Goal: Task Accomplishment & Management: Manage account settings

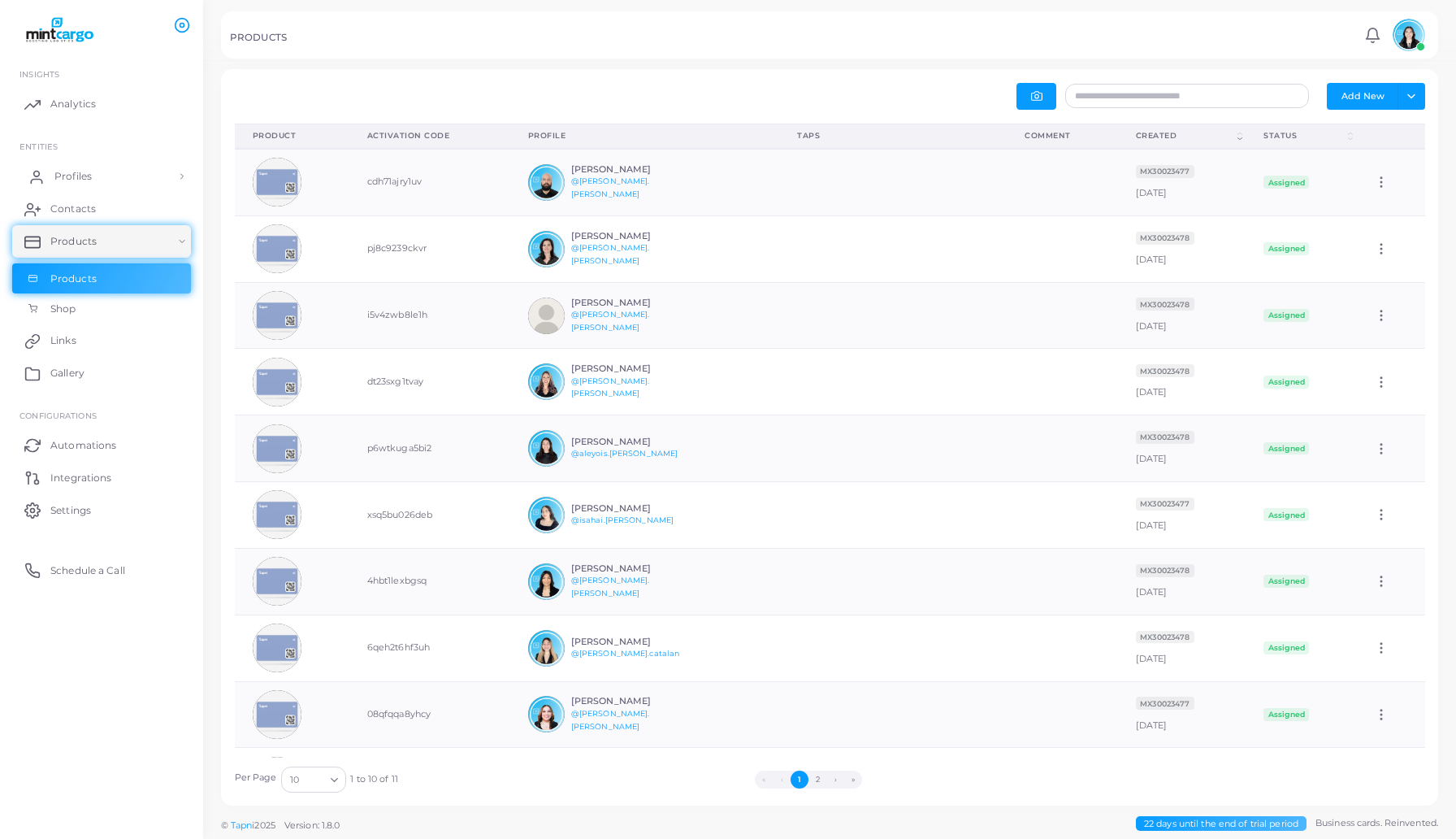
click at [96, 174] on link "Profiles" at bounding box center [102, 176] width 179 height 32
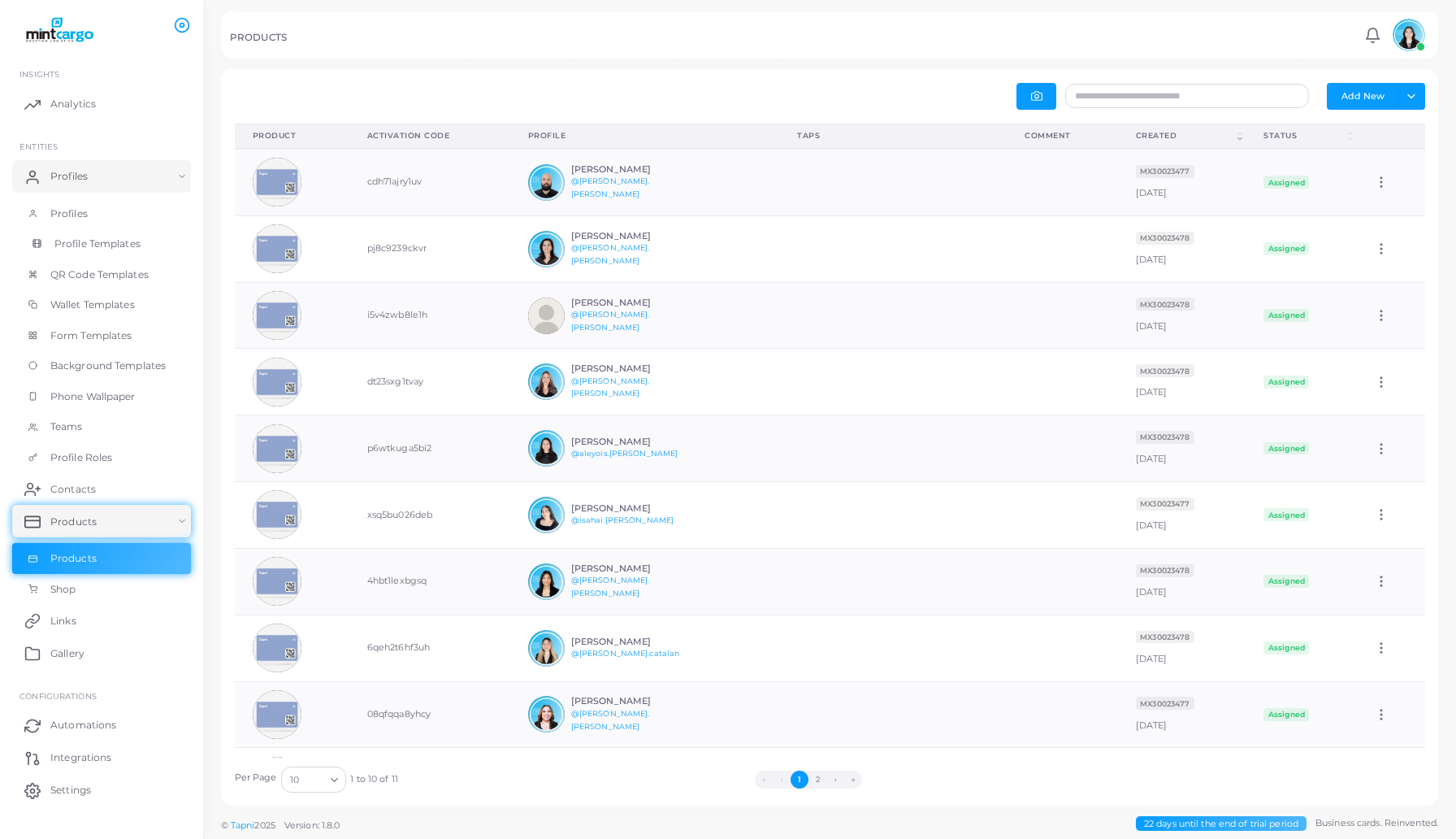
click at [105, 250] on link "Profile Templates" at bounding box center [102, 244] width 179 height 31
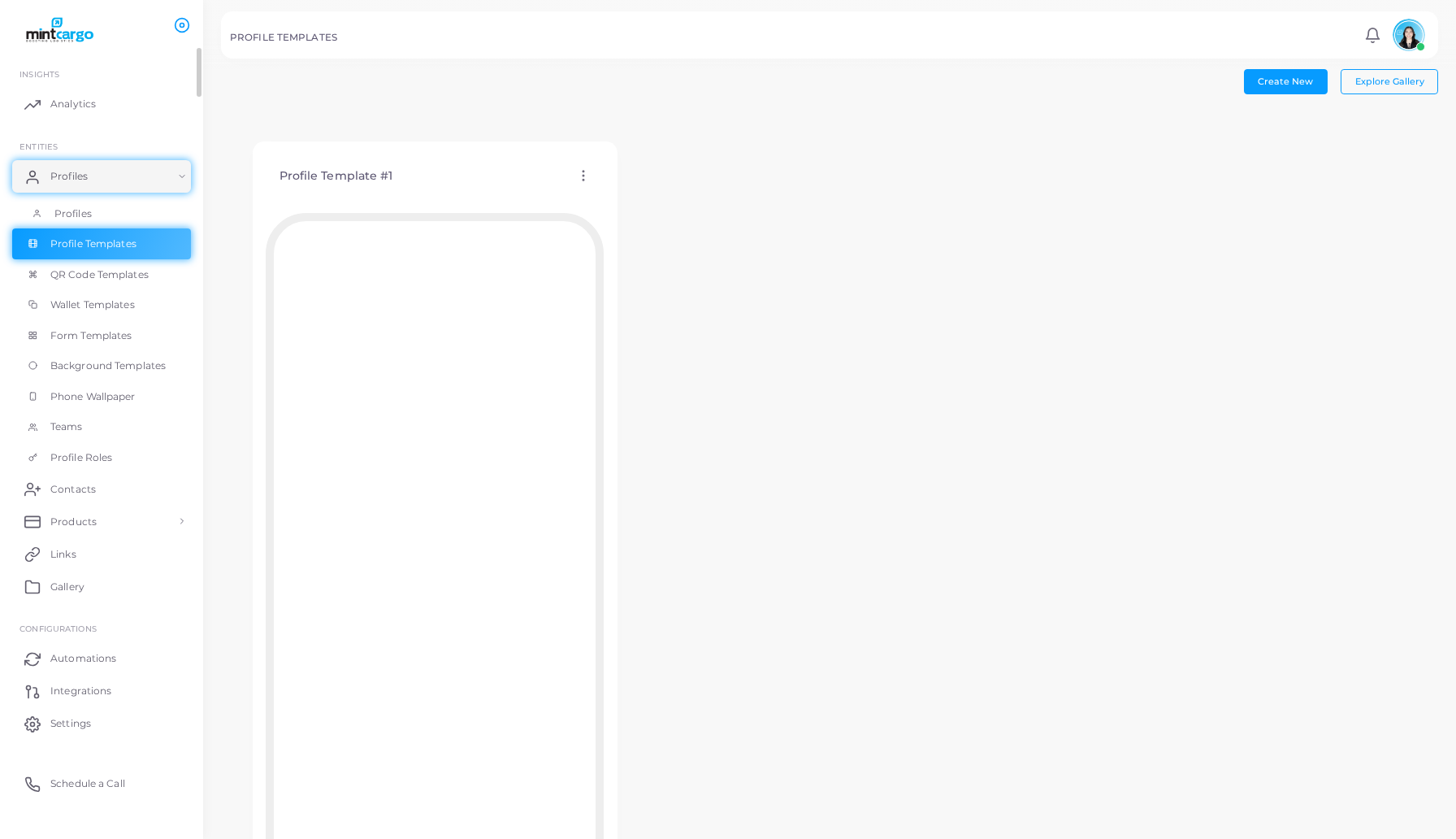
click at [86, 209] on span "Profiles" at bounding box center [73, 214] width 38 height 14
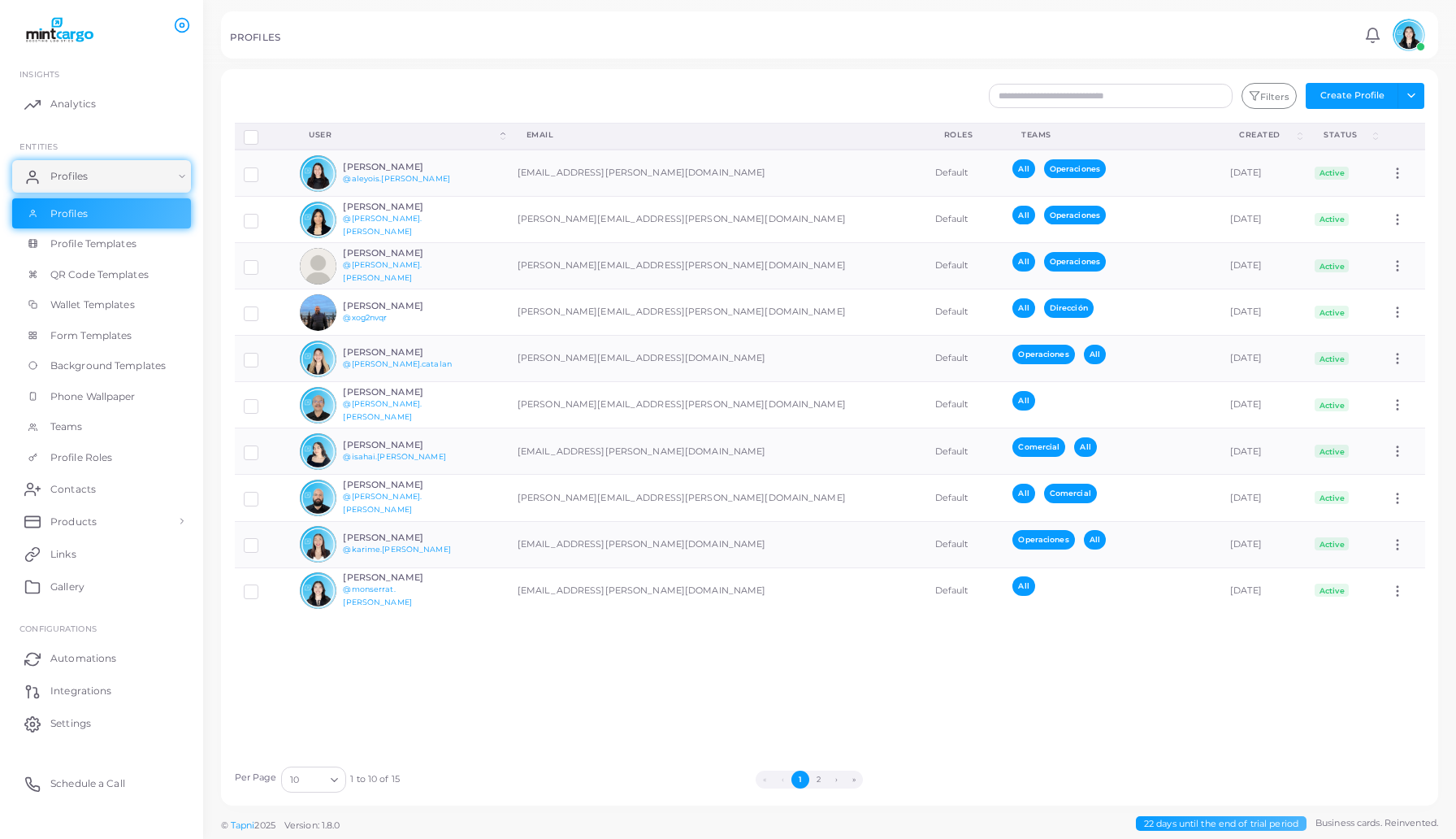
click at [811, 789] on div "Per Page 10 Loading... 1 to 10 of 15 « ‹ 1 2 › »" at bounding box center [830, 775] width 1209 height 35
click at [813, 783] on button "2" at bounding box center [818, 779] width 18 height 18
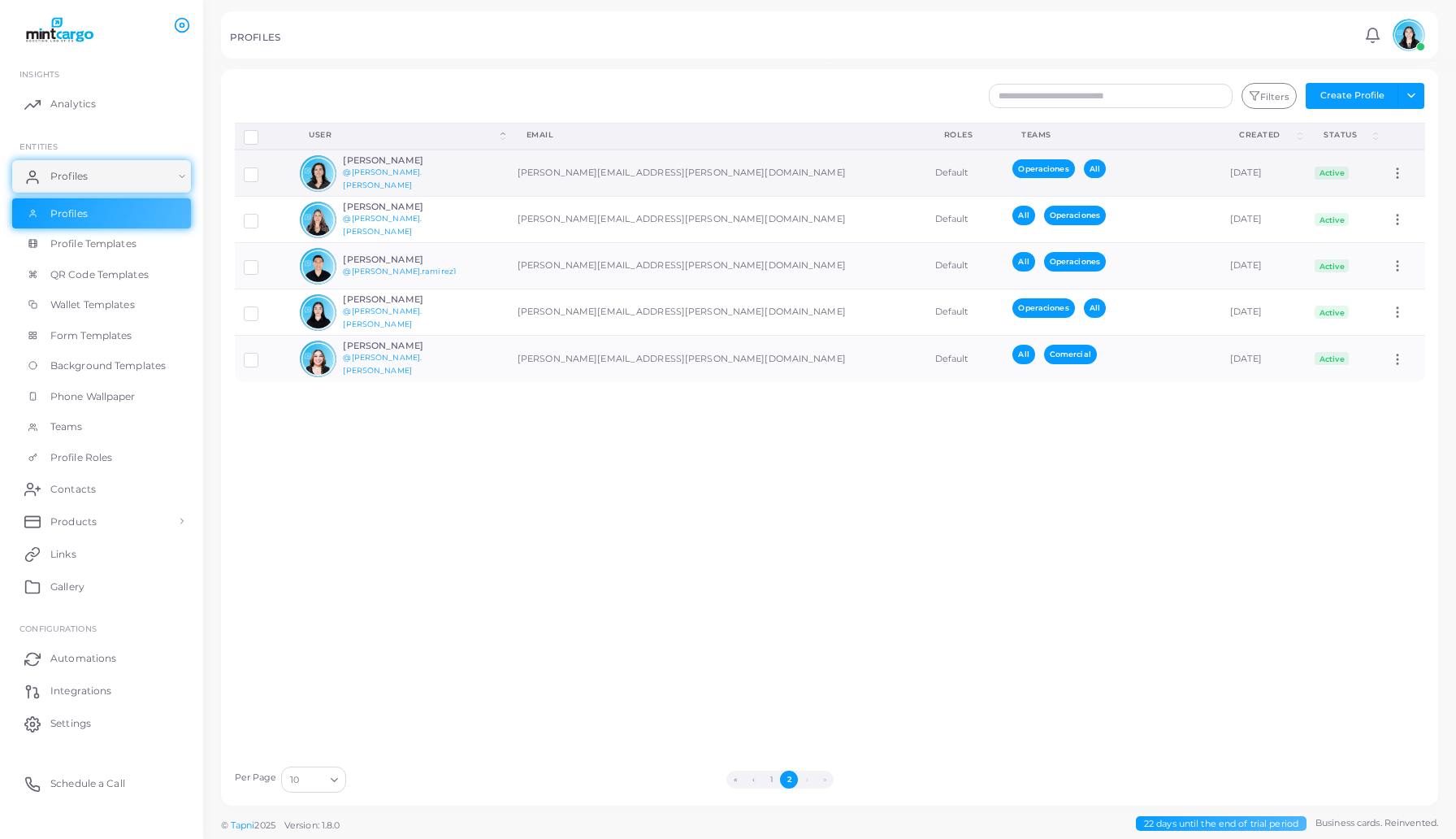
click at [481, 166] on td "[PERSON_NAME] @[PERSON_NAME].[PERSON_NAME]" at bounding box center [400, 172] width 218 height 47
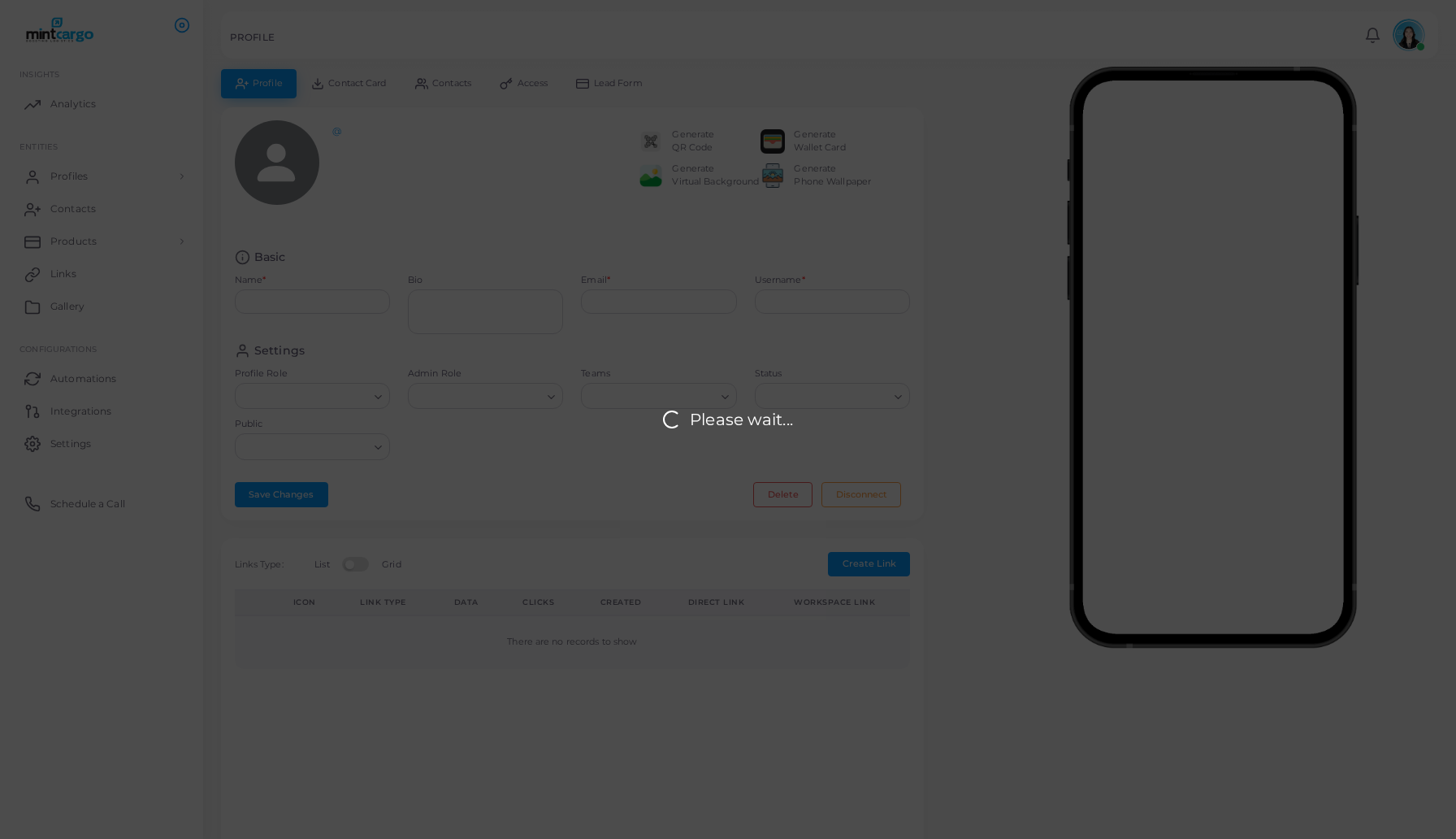
type input "**********"
type textarea "**********"
type input "**********"
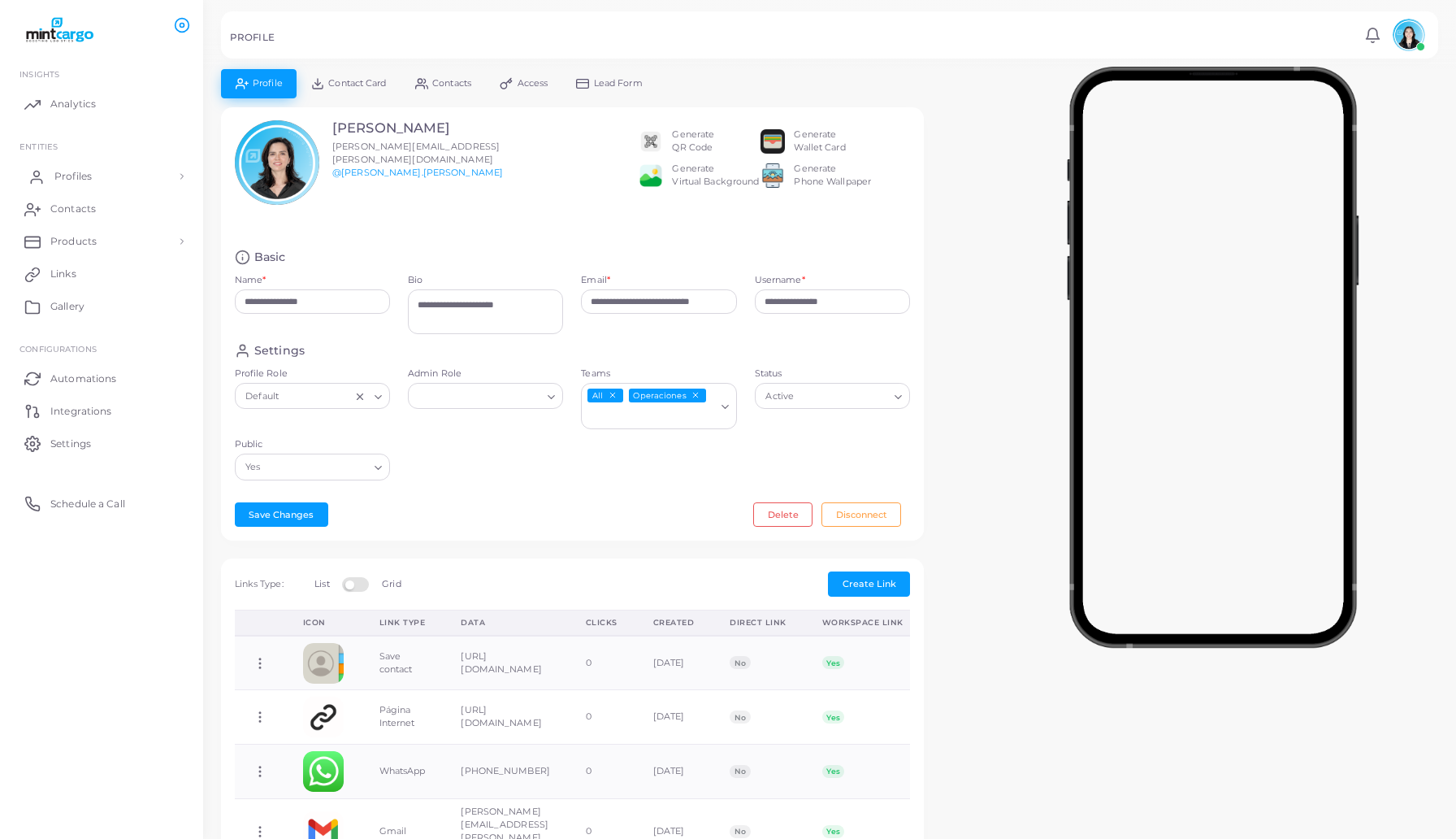
click at [77, 188] on link "Profiles" at bounding box center [102, 176] width 179 height 32
click at [132, 216] on link "Profiles" at bounding box center [102, 214] width 179 height 31
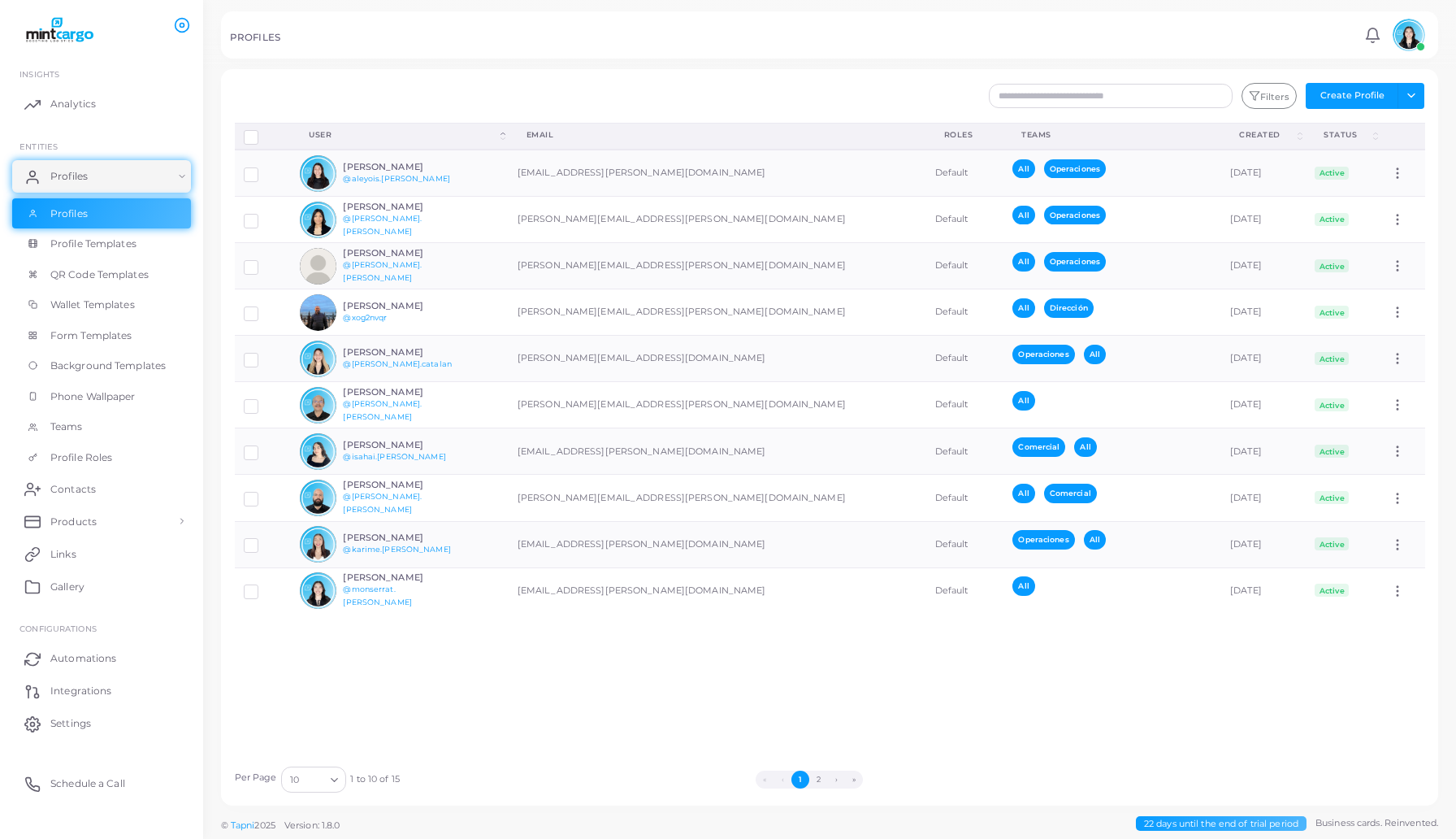
click at [122, 241] on span "Profile Templates" at bounding box center [93, 244] width 86 height 14
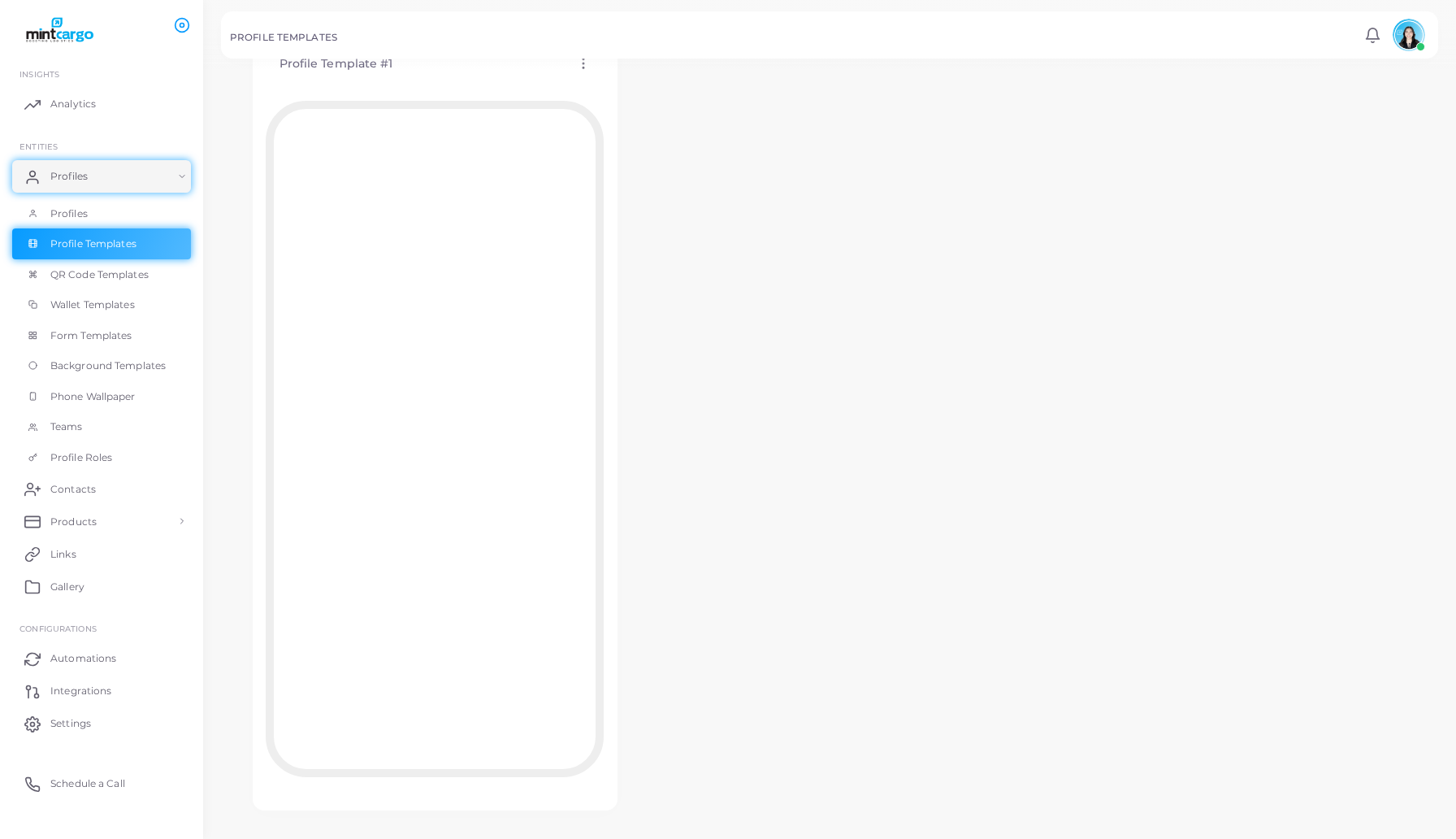
scroll to position [114, 0]
click at [579, 65] on div at bounding box center [728, 34] width 1456 height 69
click at [581, 65] on div at bounding box center [728, 34] width 1456 height 69
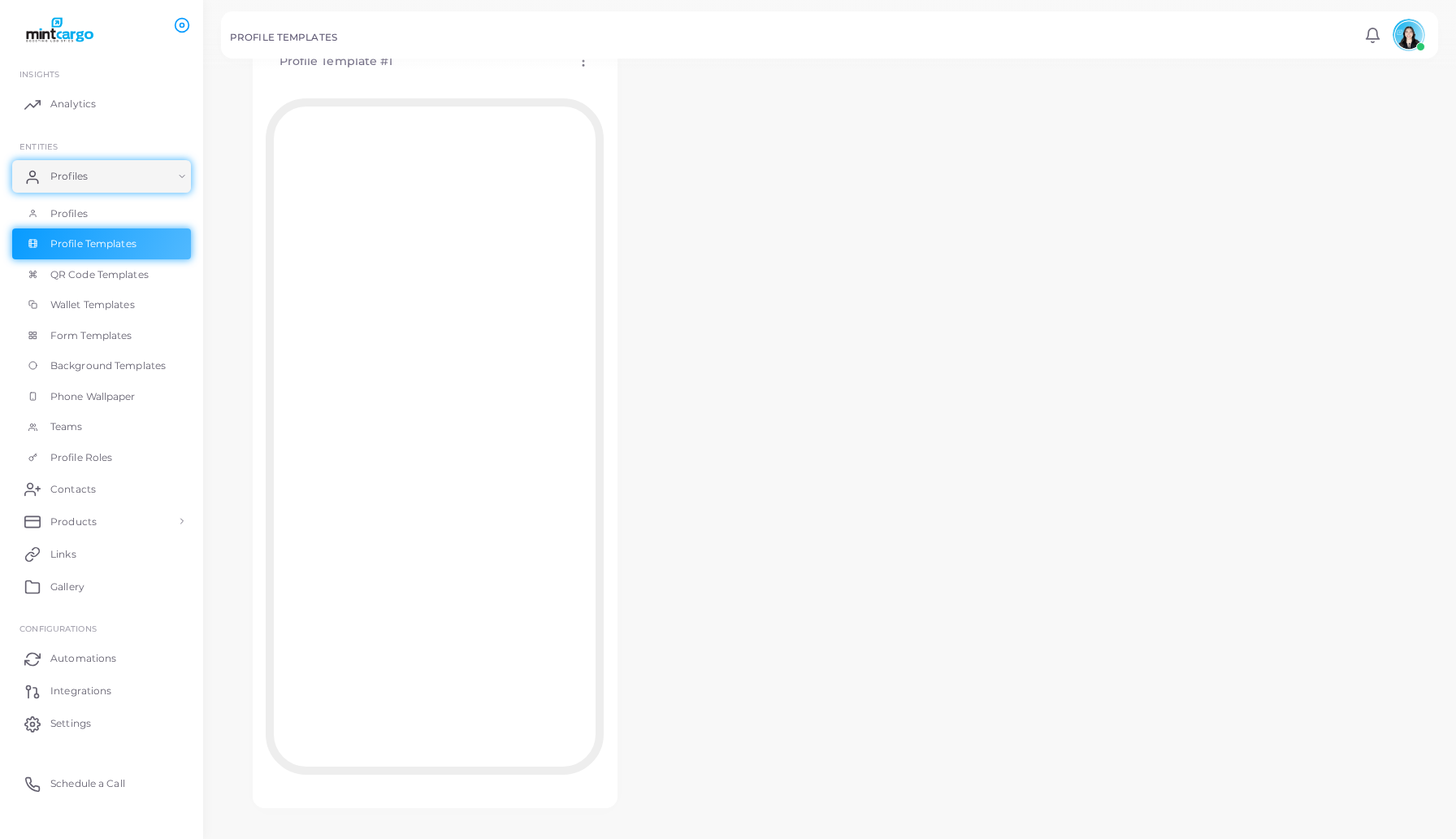
click at [584, 65] on div at bounding box center [728, 34] width 1456 height 69
click at [82, 228] on link "Profiles" at bounding box center [102, 214] width 179 height 31
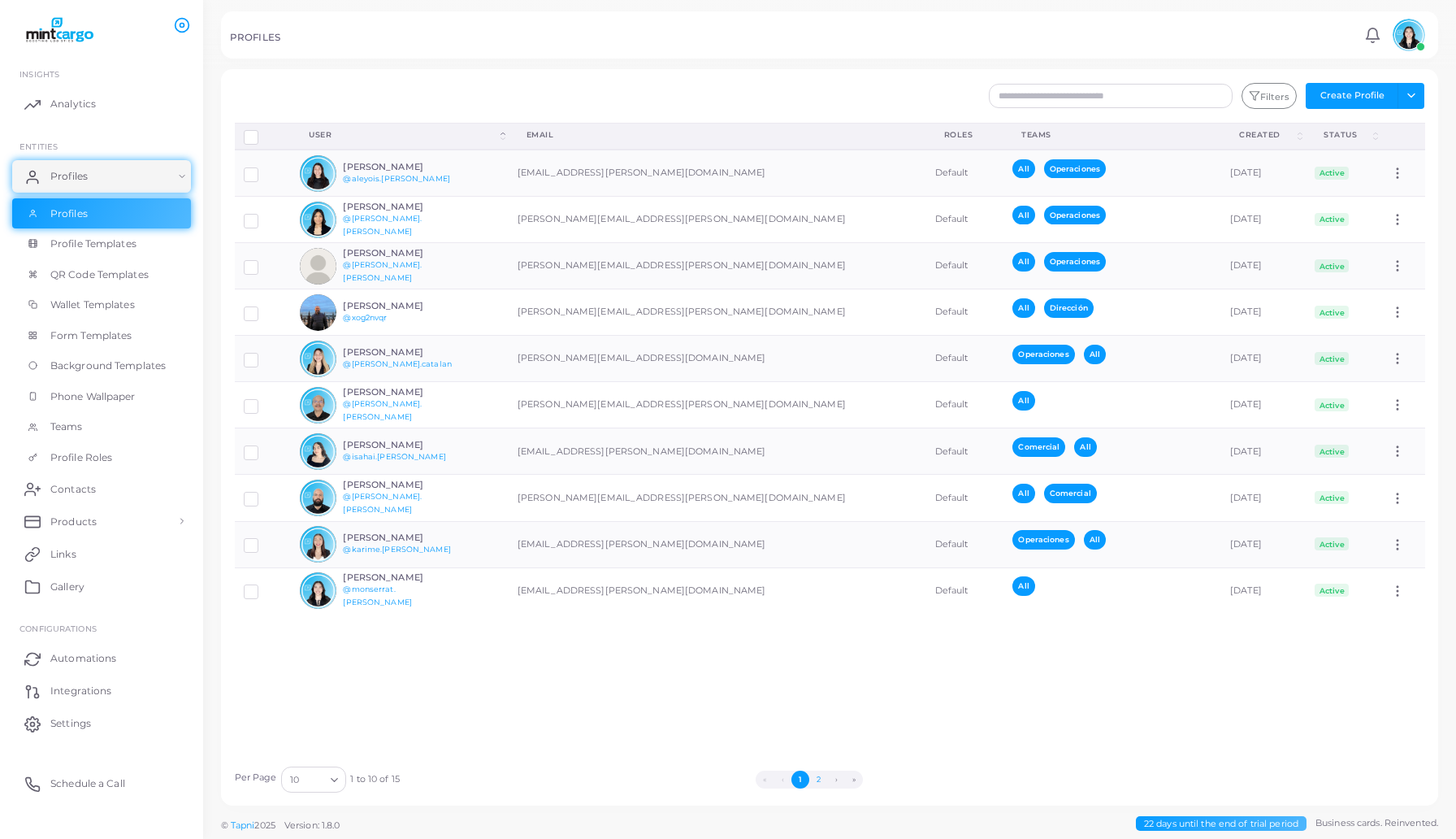
click at [818, 787] on button "2" at bounding box center [818, 779] width 18 height 18
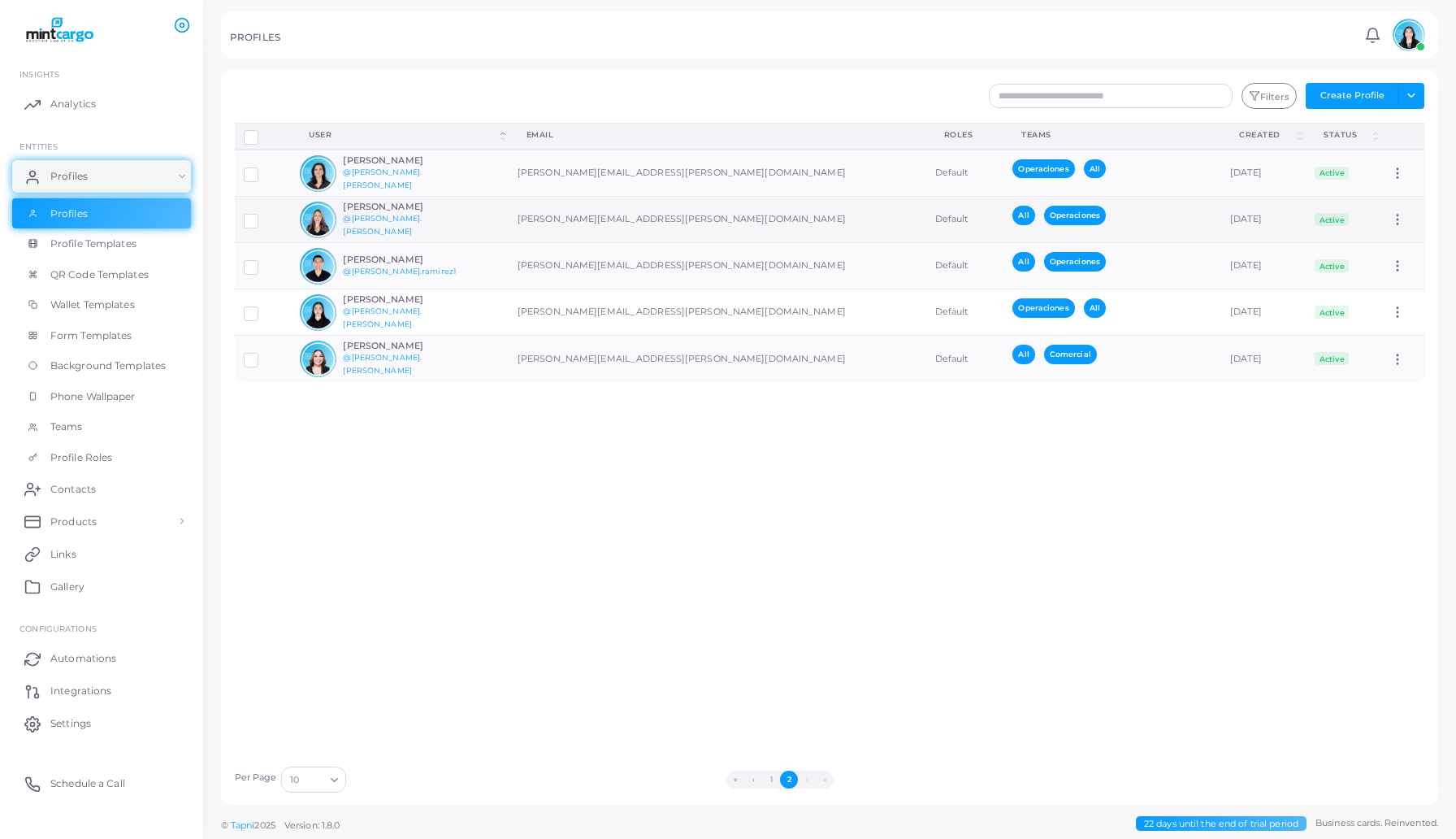
click at [425, 212] on h6 "[PERSON_NAME]" at bounding box center [403, 207] width 120 height 11
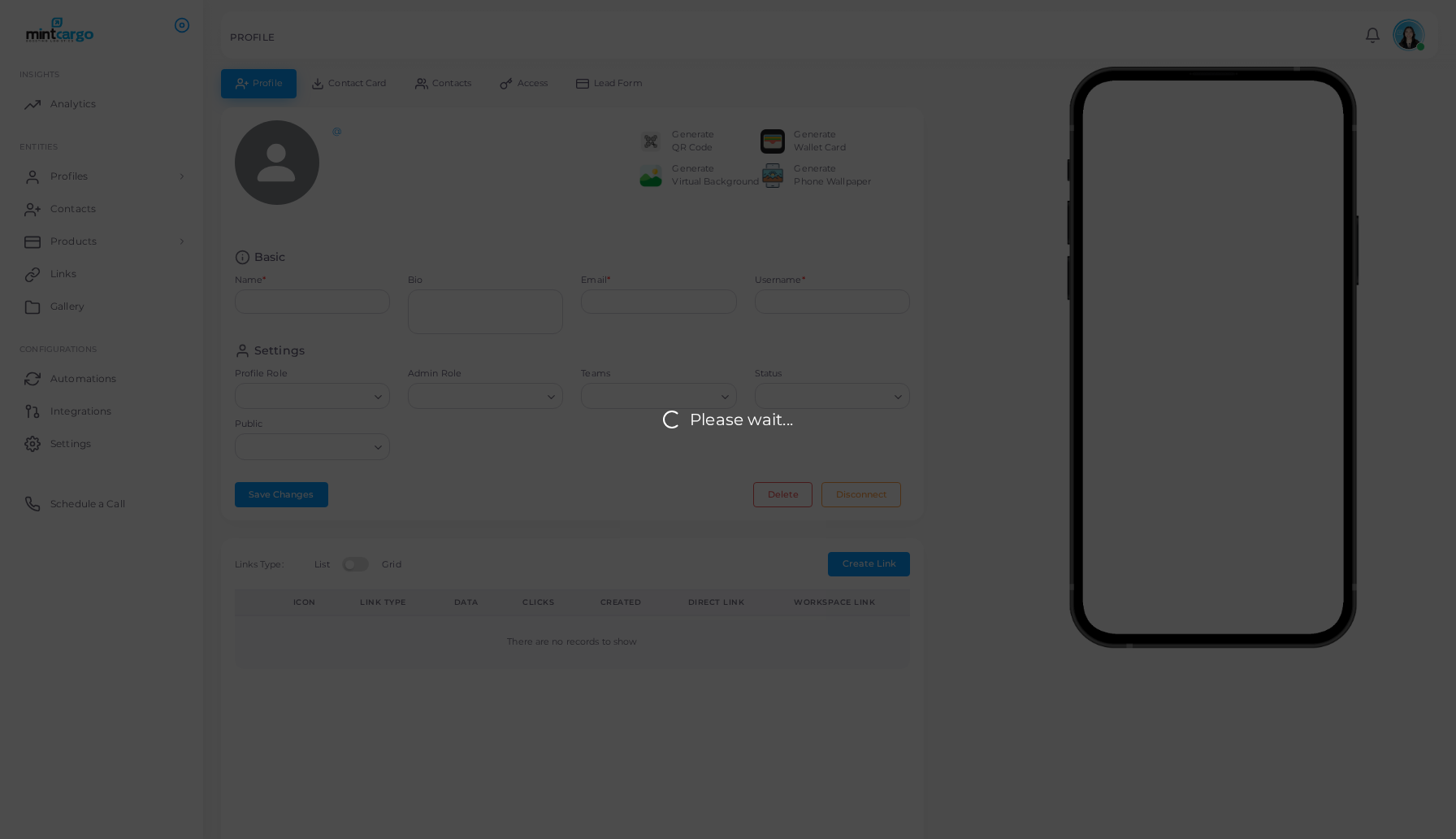
type input "**********"
type textarea "**********"
type input "**********"
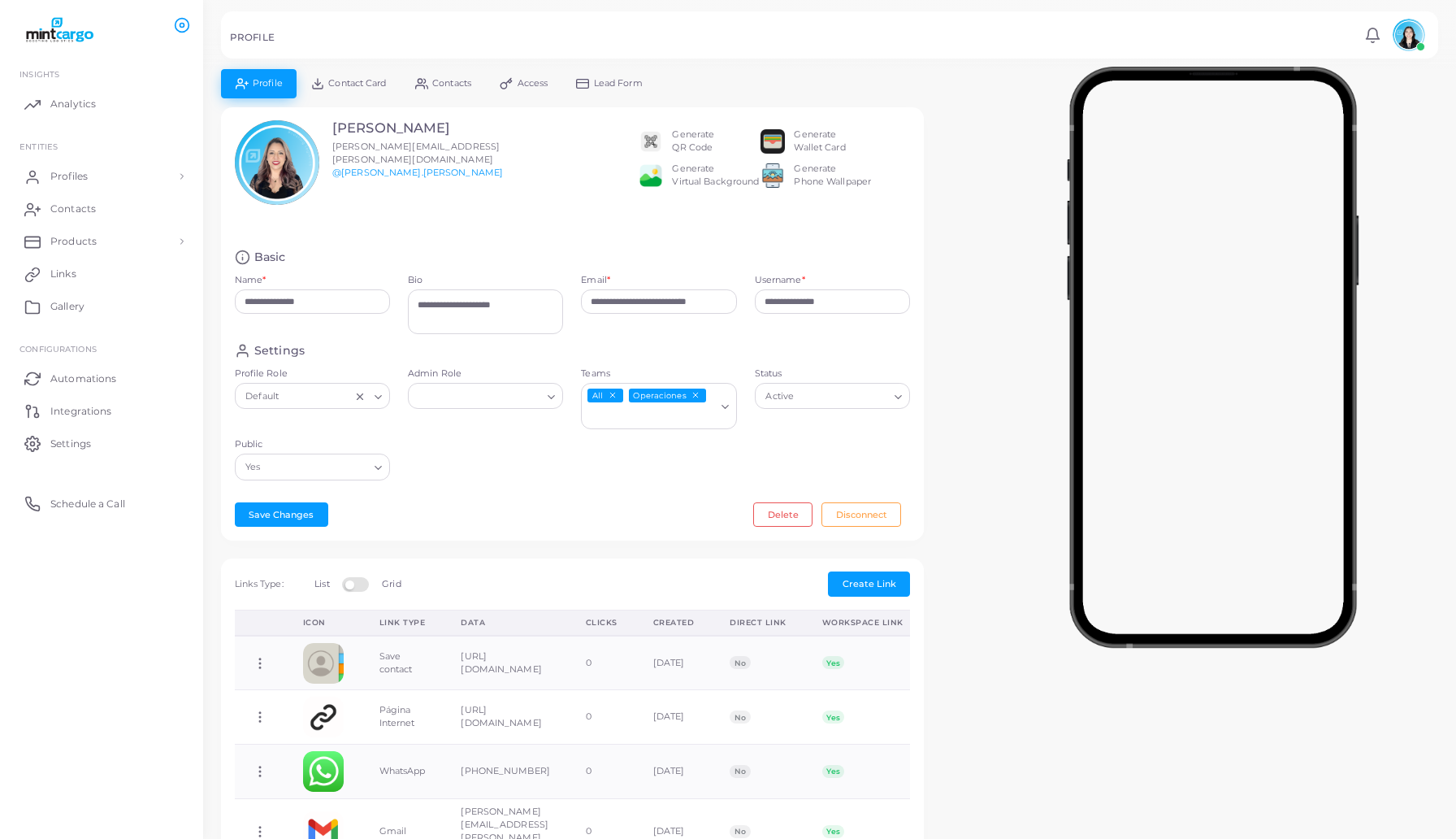
click at [327, 85] on link "Contact Card" at bounding box center [348, 83] width 104 height 29
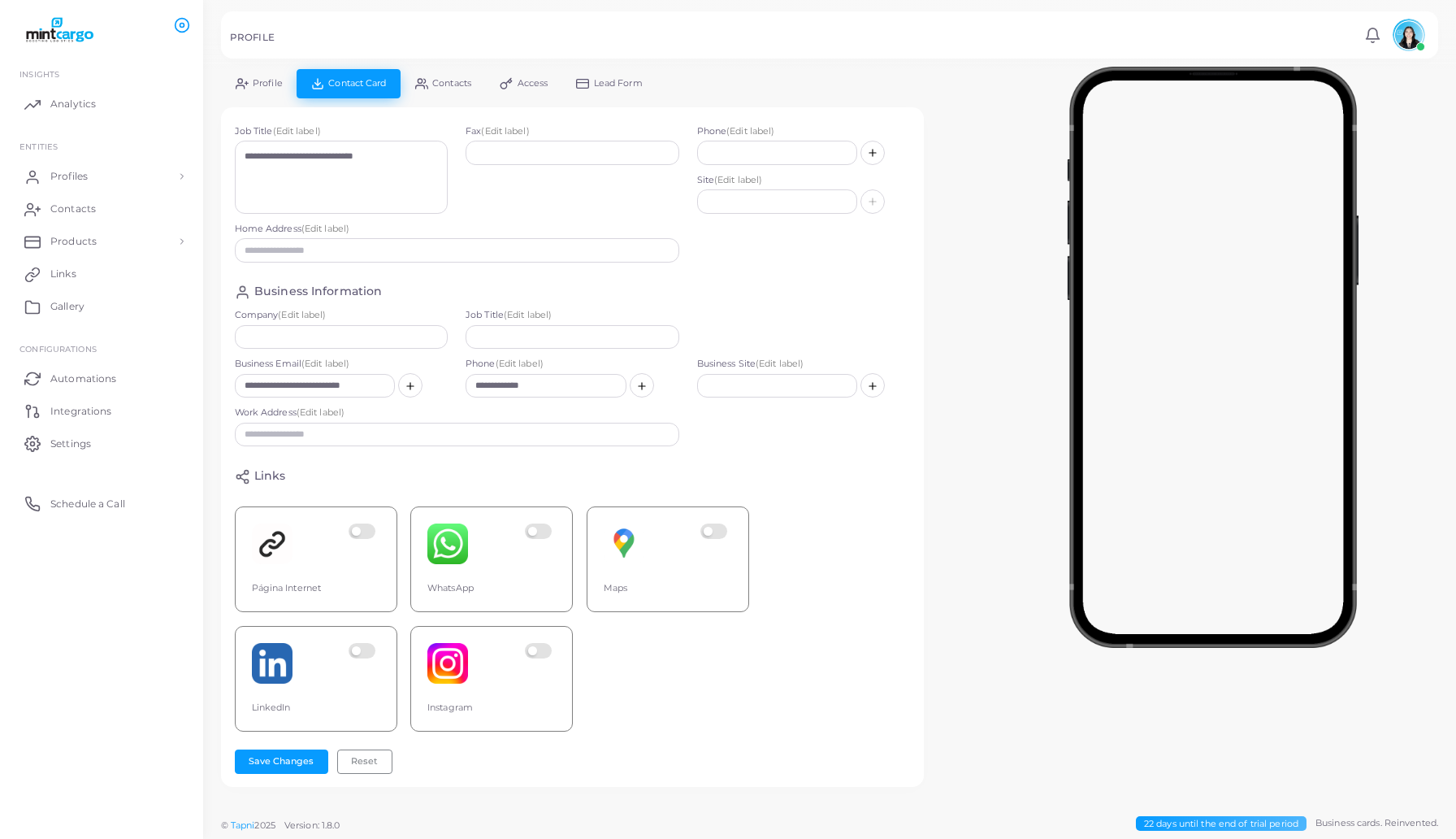
scroll to position [73, 0]
click at [254, 83] on span "Profile" at bounding box center [268, 83] width 30 height 9
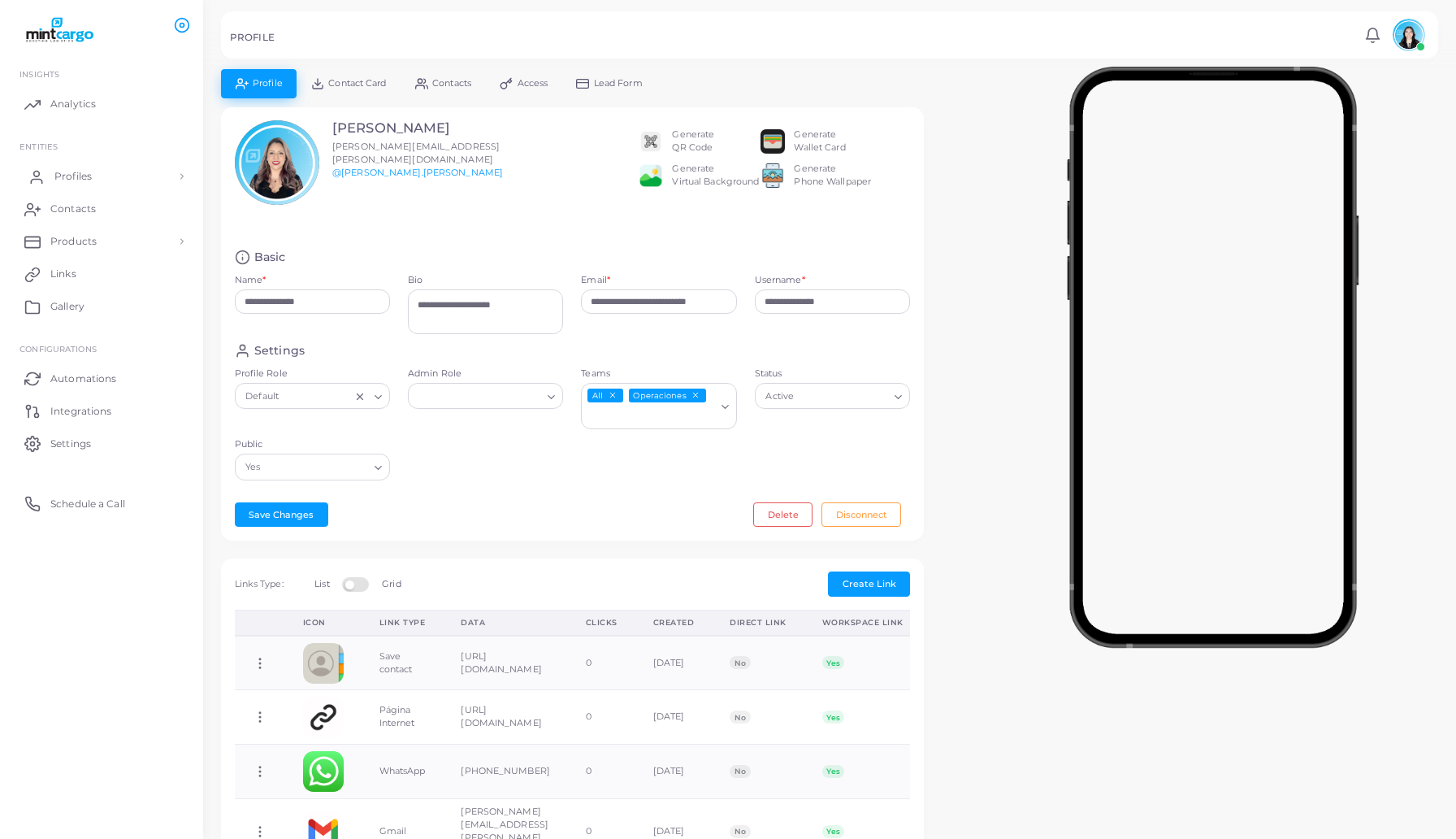
click at [130, 176] on link "Profiles" at bounding box center [102, 176] width 179 height 32
click at [125, 341] on span "Form Templates" at bounding box center [96, 336] width 82 height 14
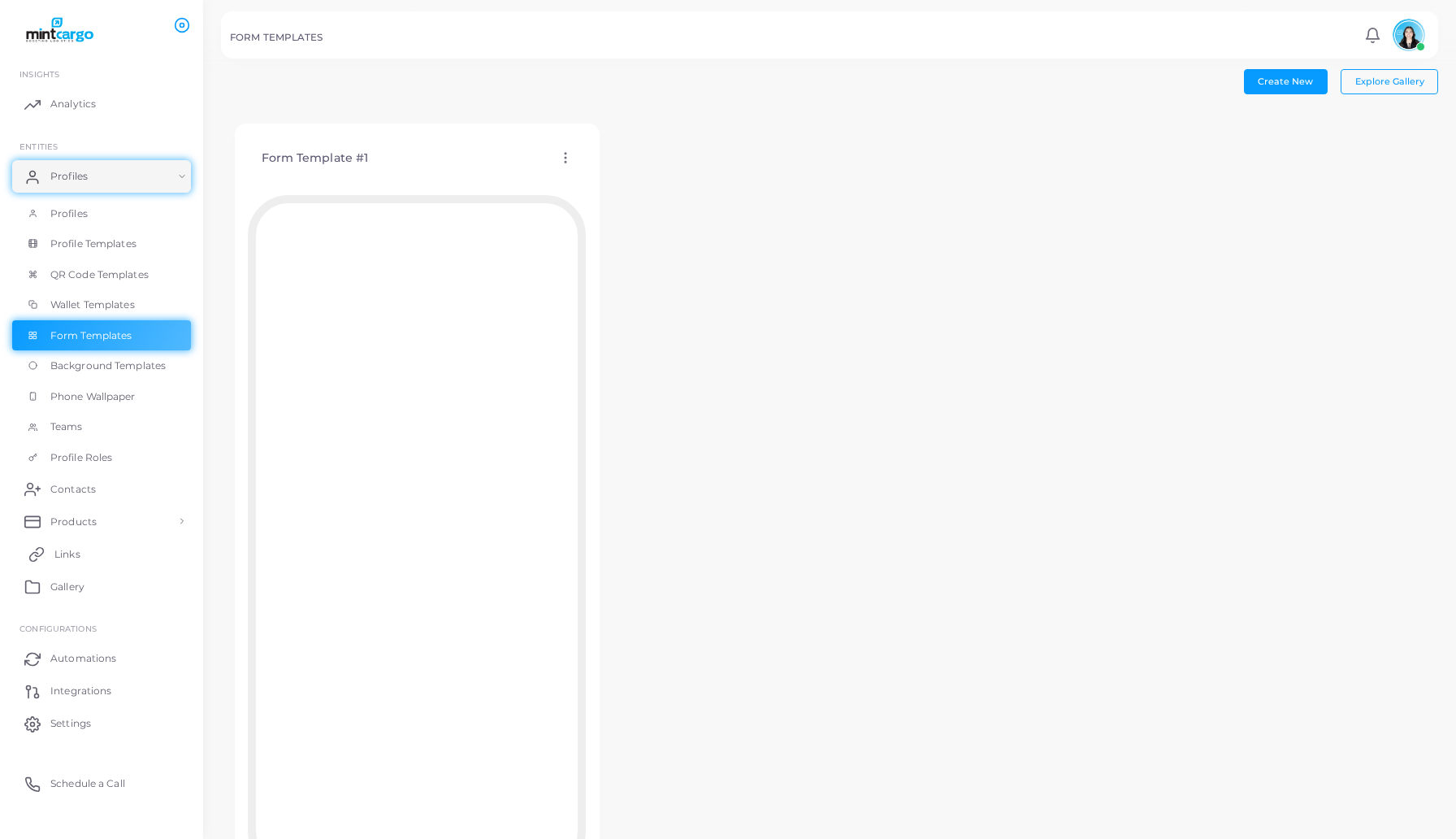
click at [80, 547] on link "Links" at bounding box center [102, 553] width 179 height 32
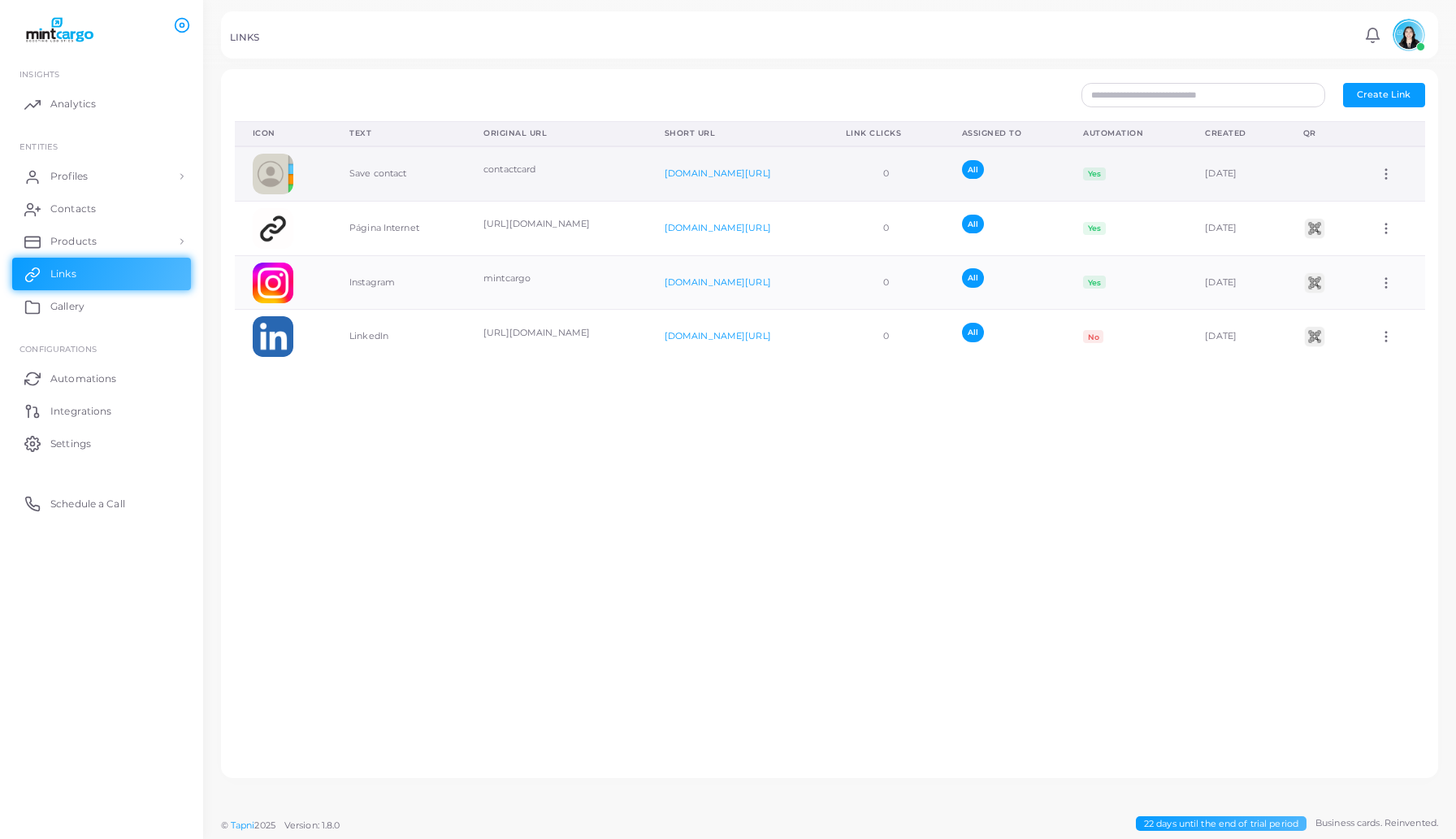
click at [740, 185] on td "[DOMAIN_NAME][URL]" at bounding box center [737, 173] width 181 height 55
click at [749, 176] on link "[DOMAIN_NAME][URL]" at bounding box center [717, 172] width 106 height 12
click at [96, 182] on link "Profiles" at bounding box center [102, 176] width 179 height 32
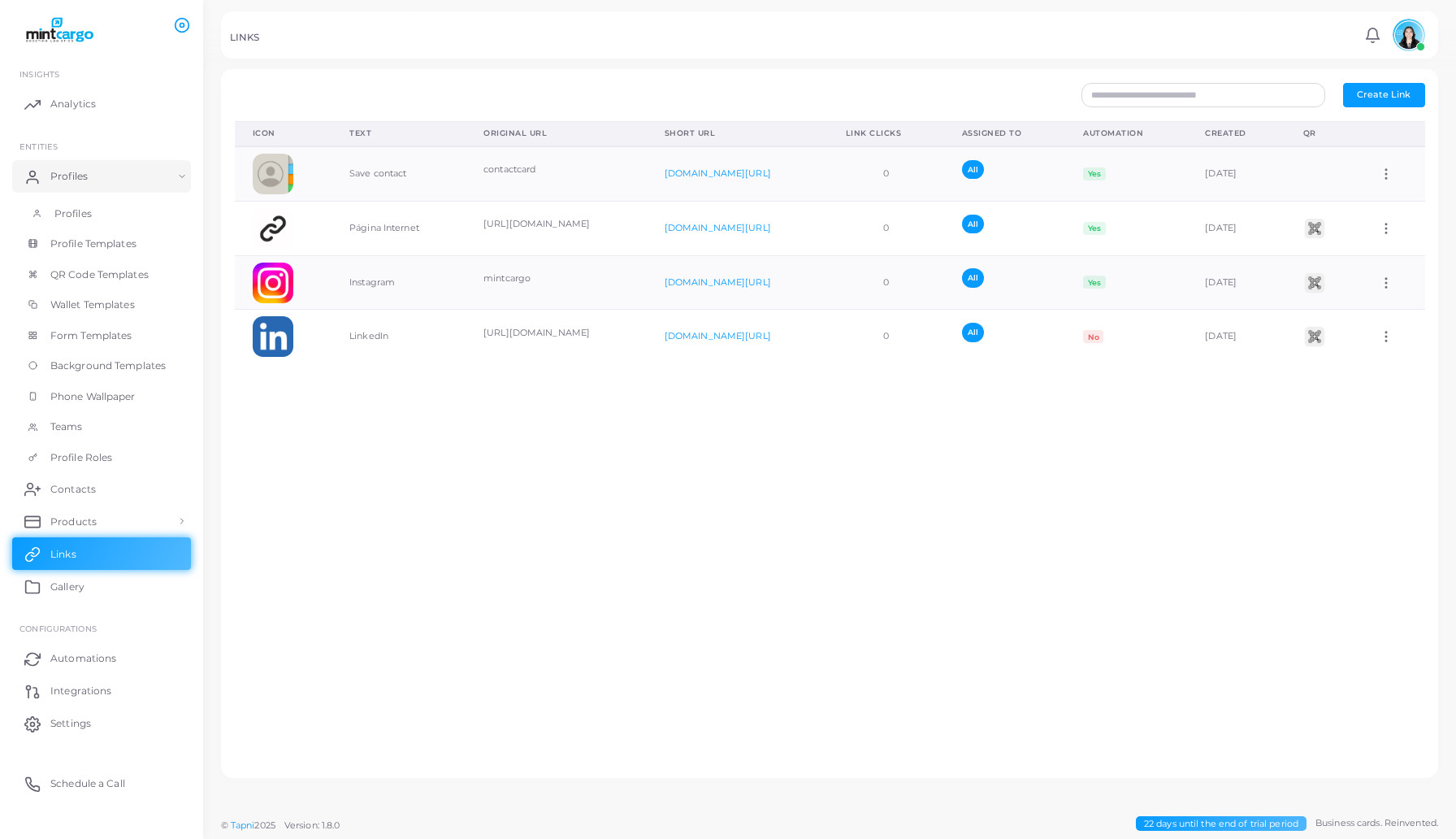
click at [120, 211] on link "Profiles" at bounding box center [102, 214] width 179 height 31
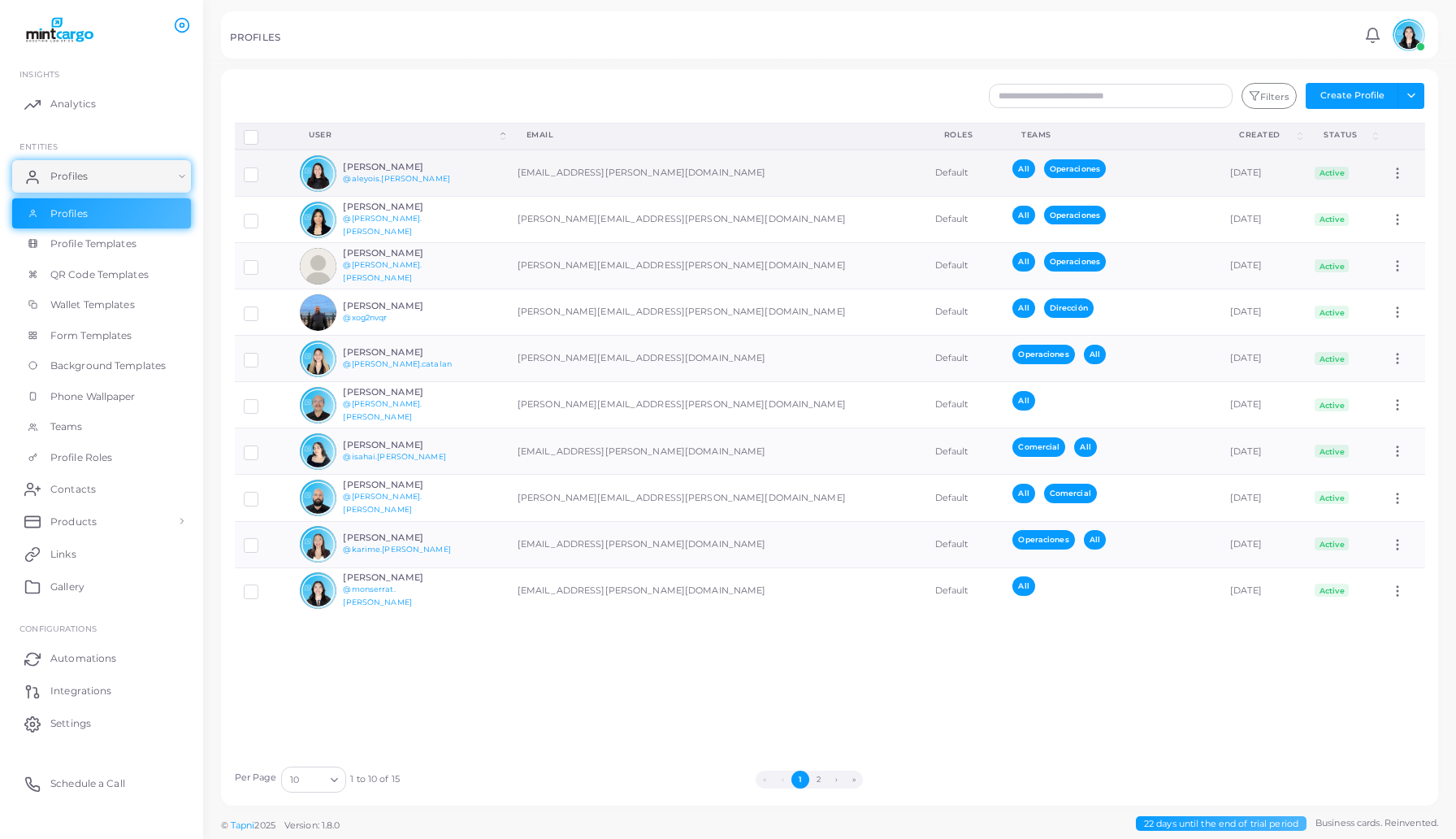
click at [450, 166] on h6 "[PERSON_NAME]" at bounding box center [403, 167] width 120 height 11
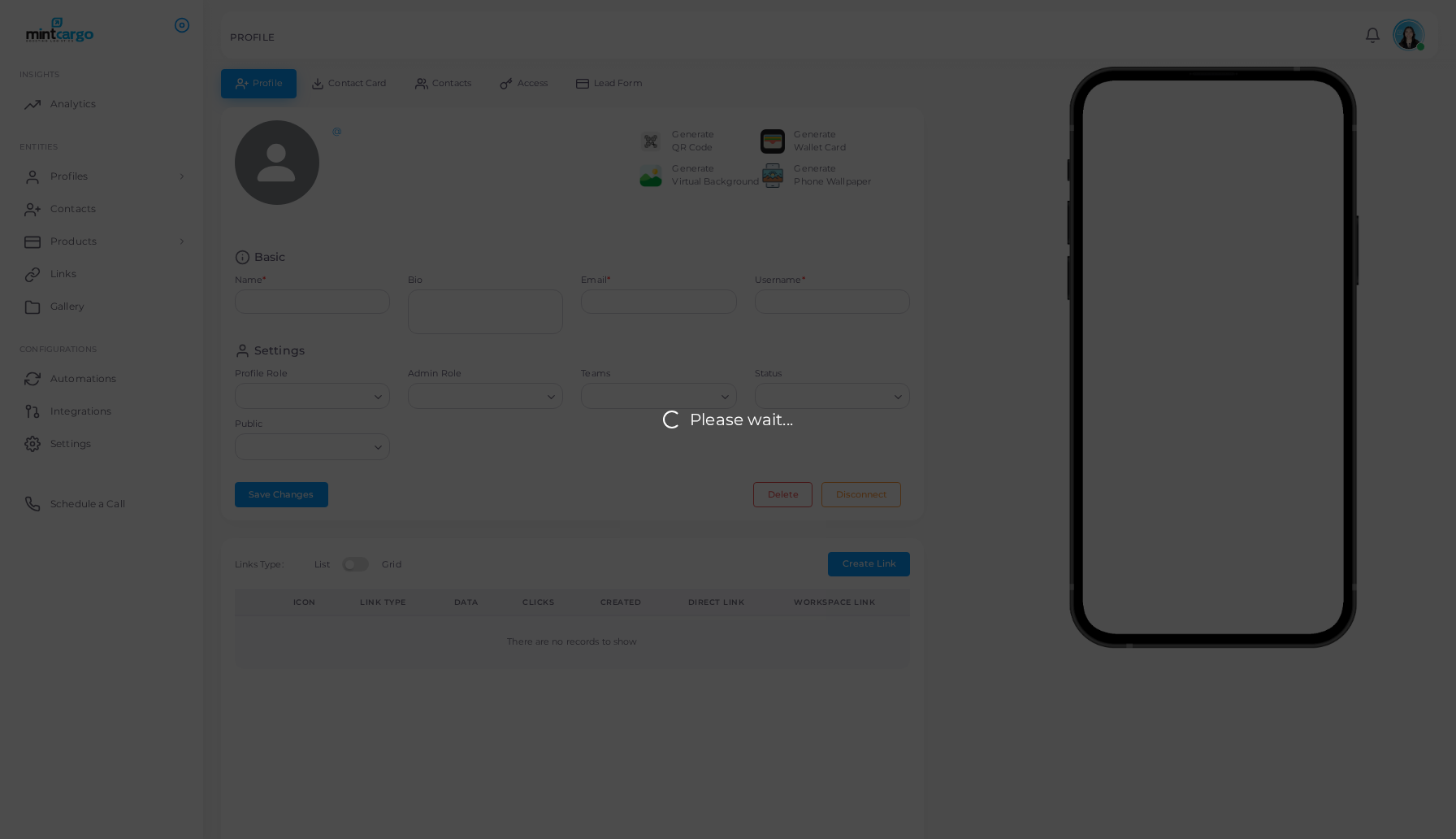
type input "**********"
type textarea "**********"
type input "**********"
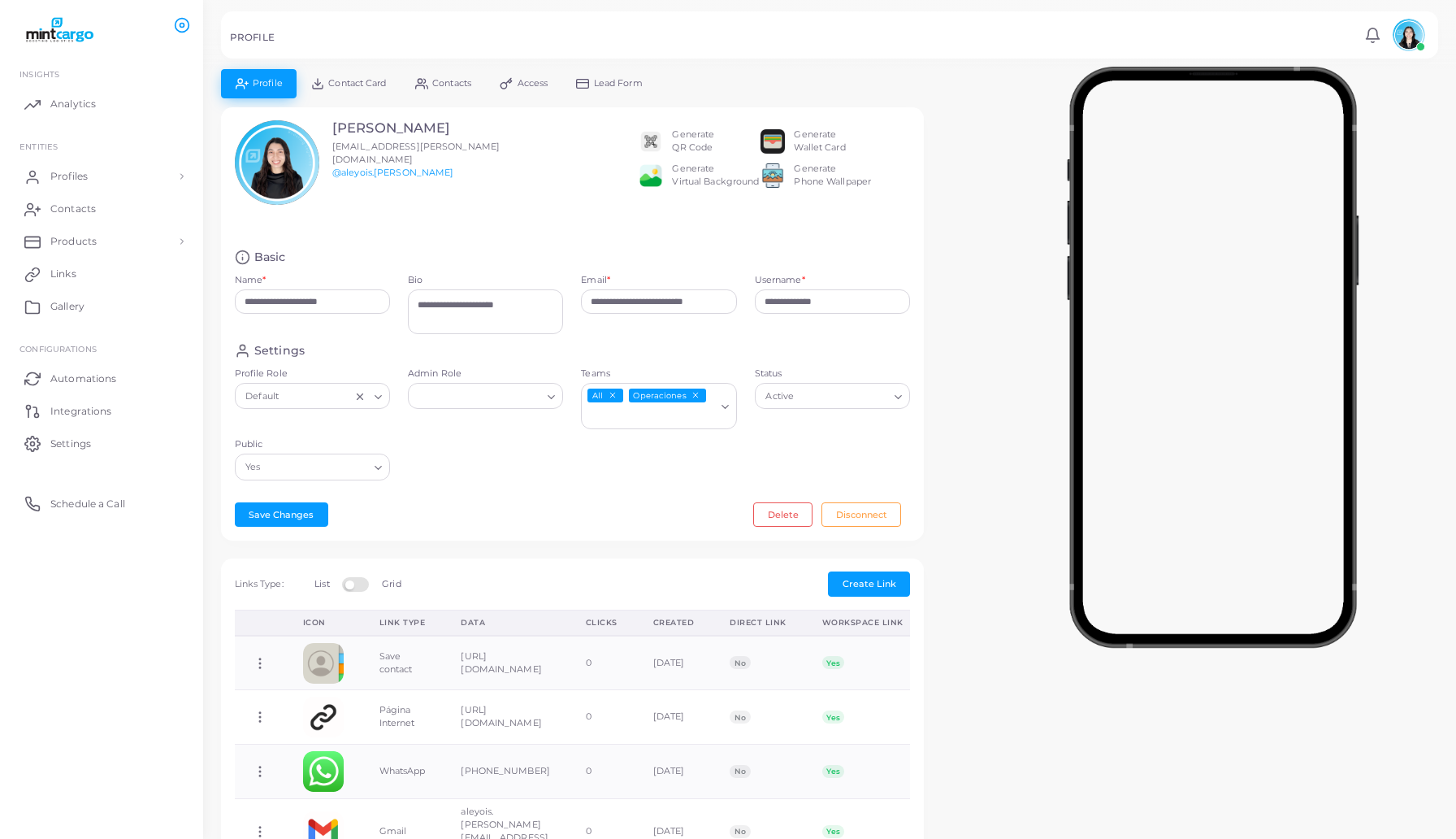
click at [817, 151] on div "Generate Wallet Card" at bounding box center [819, 141] width 51 height 26
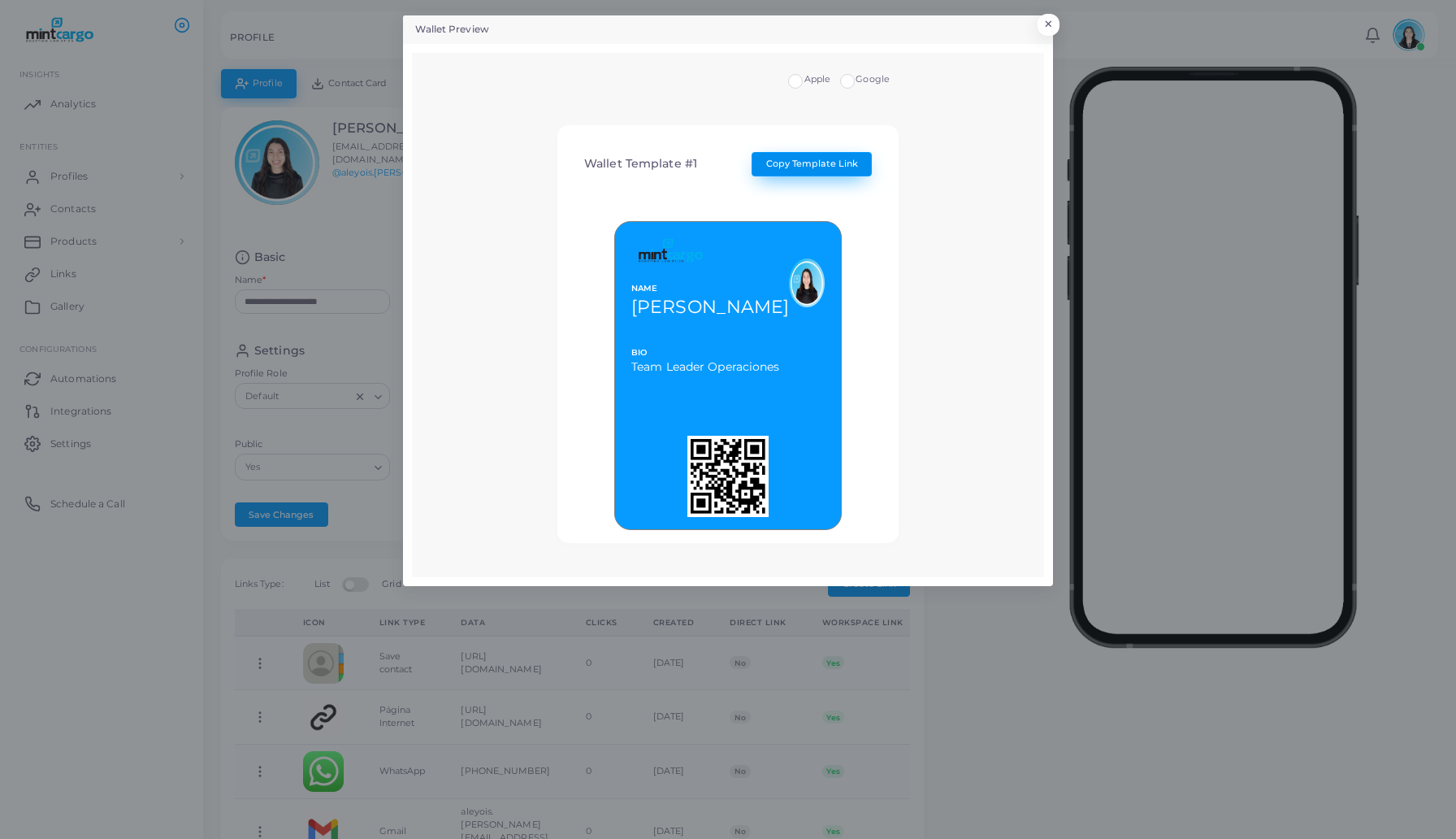
click at [860, 161] on button "Copy Template Link" at bounding box center [812, 164] width 121 height 24
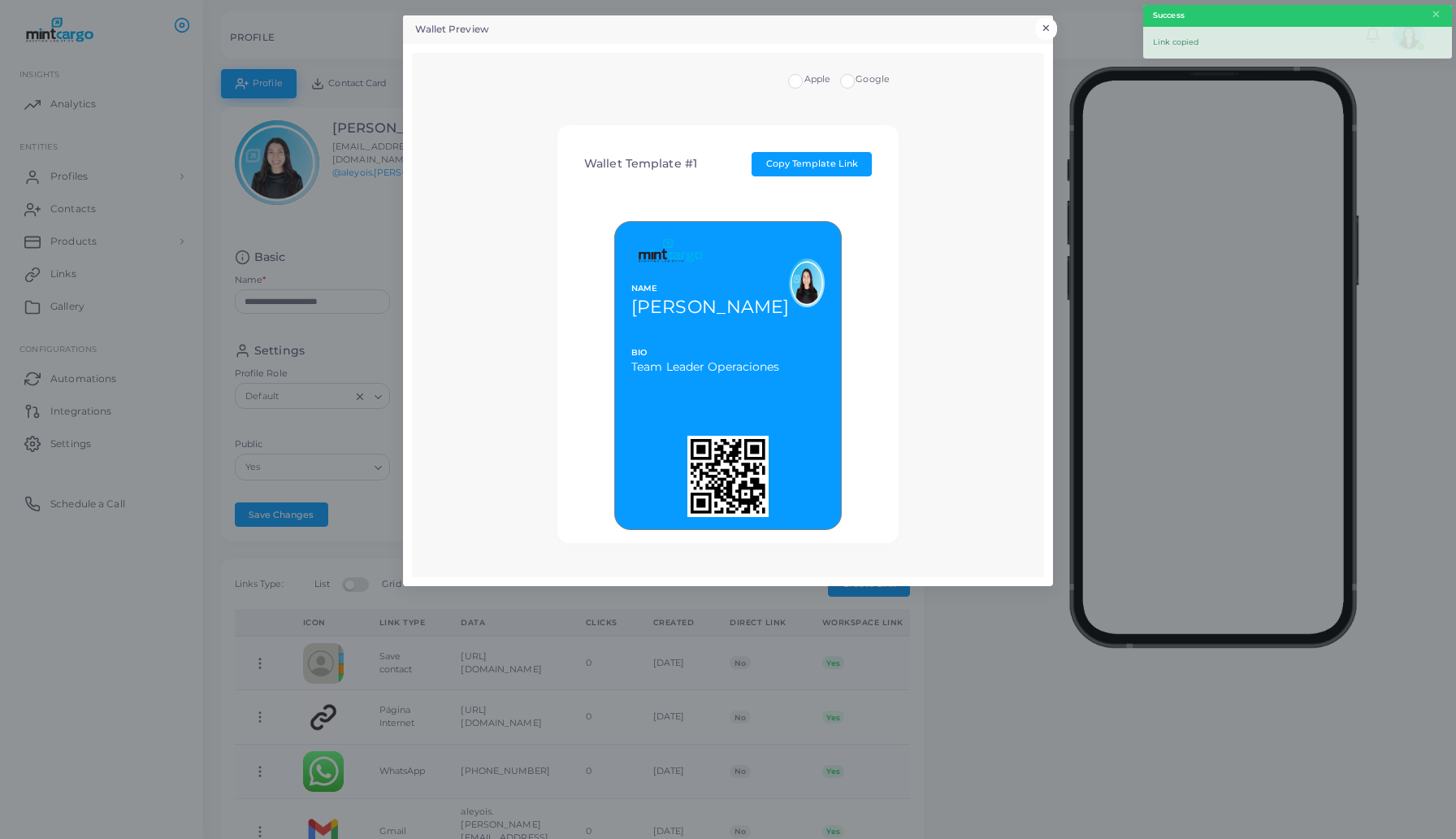
click at [1051, 23] on button "×" at bounding box center [1046, 29] width 22 height 21
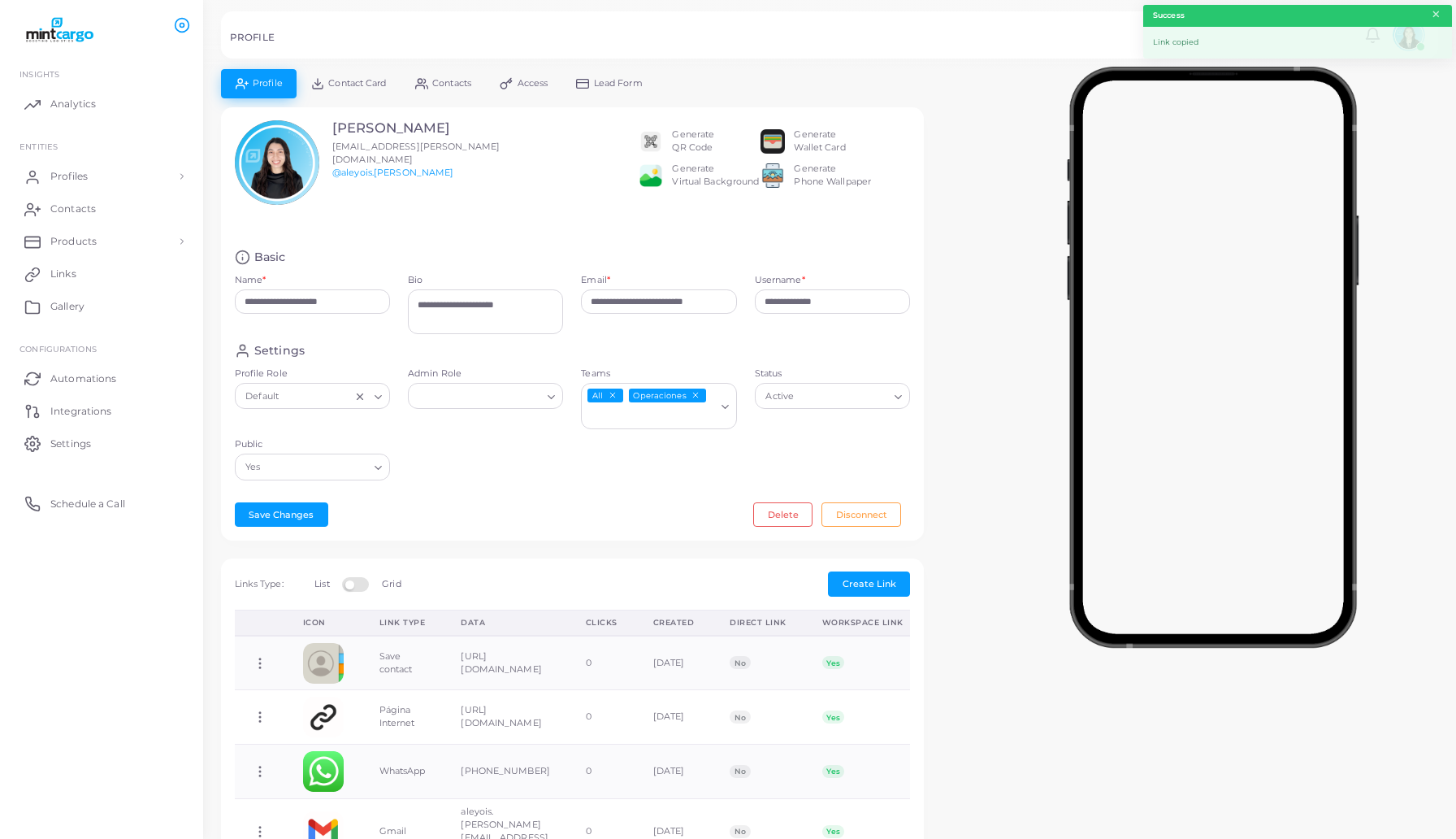
click at [1435, 15] on button "×" at bounding box center [1436, 14] width 11 height 18
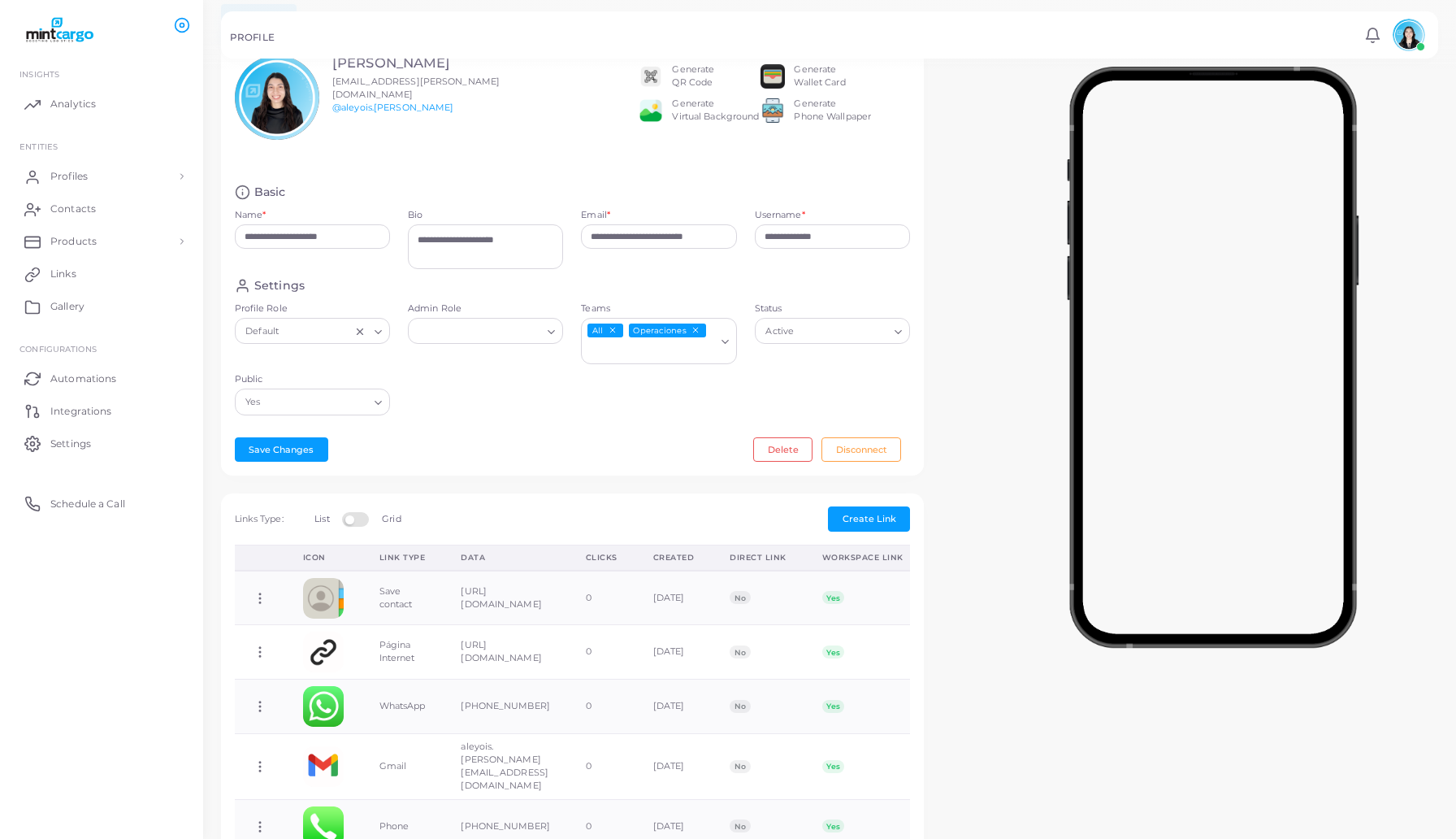
scroll to position [78, 0]
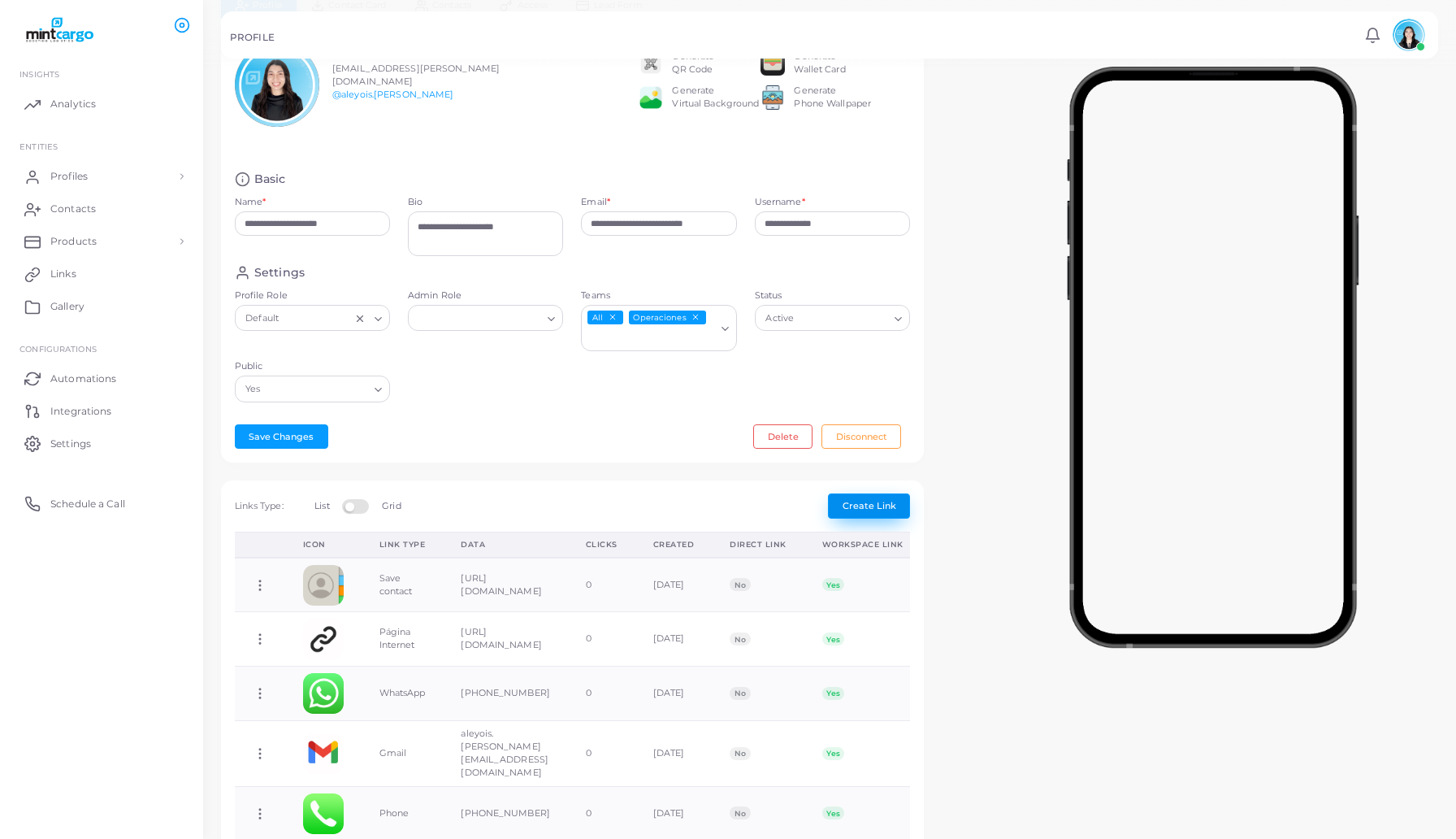
click at [883, 508] on span "Create Link" at bounding box center [869, 505] width 54 height 12
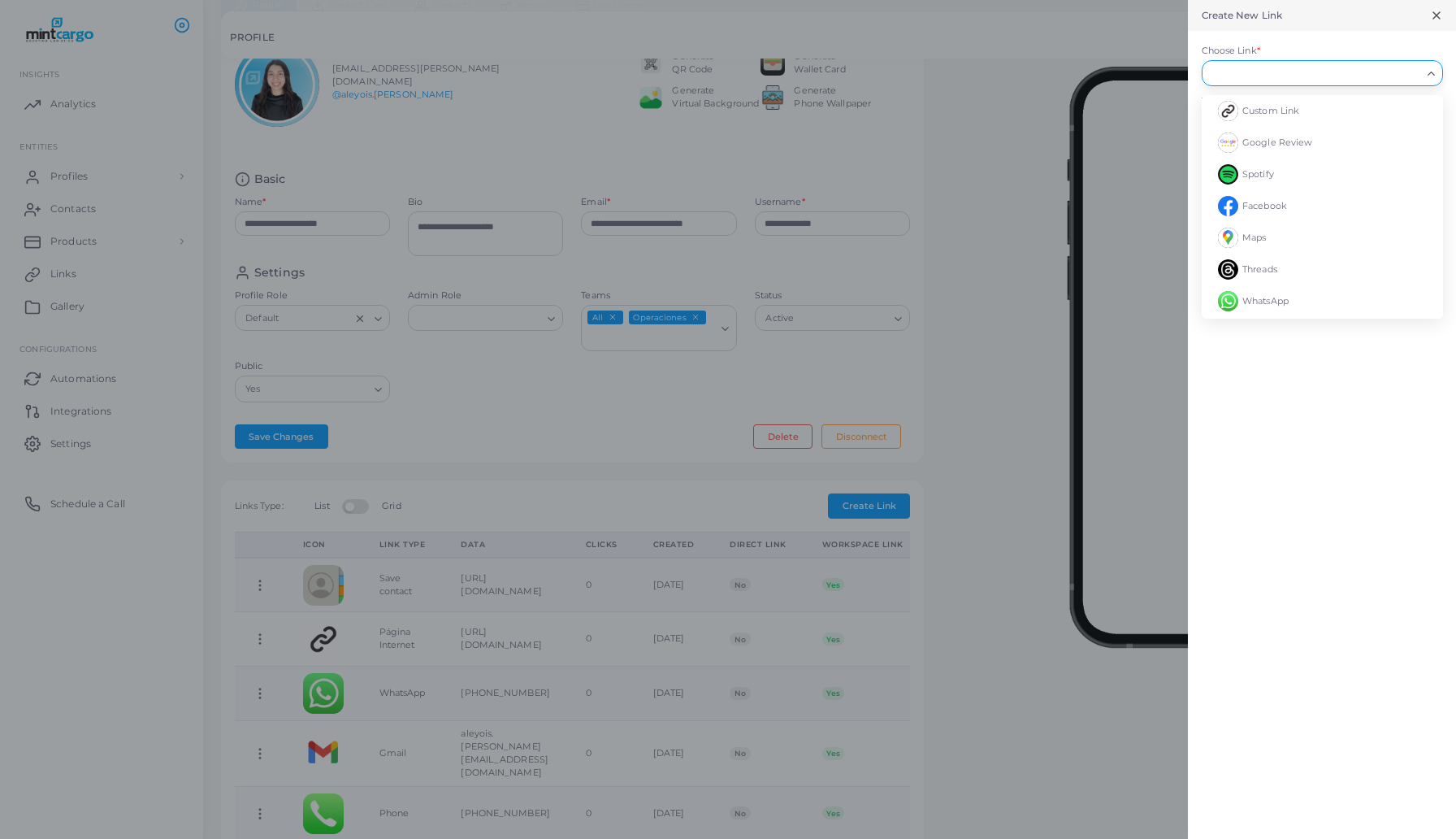
click at [1332, 66] on input "Choose Link *" at bounding box center [1315, 73] width 212 height 18
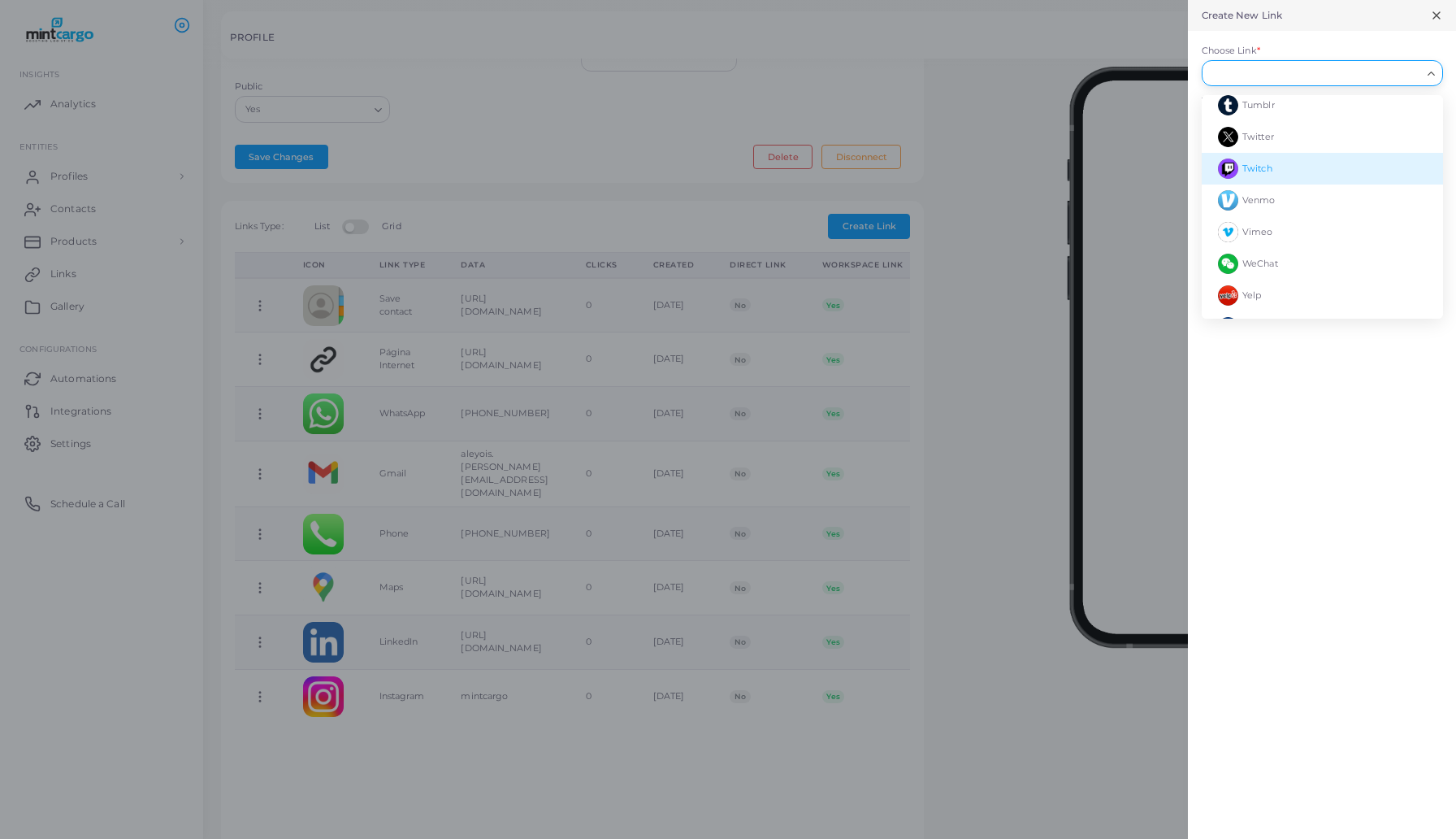
scroll to position [1902, 0]
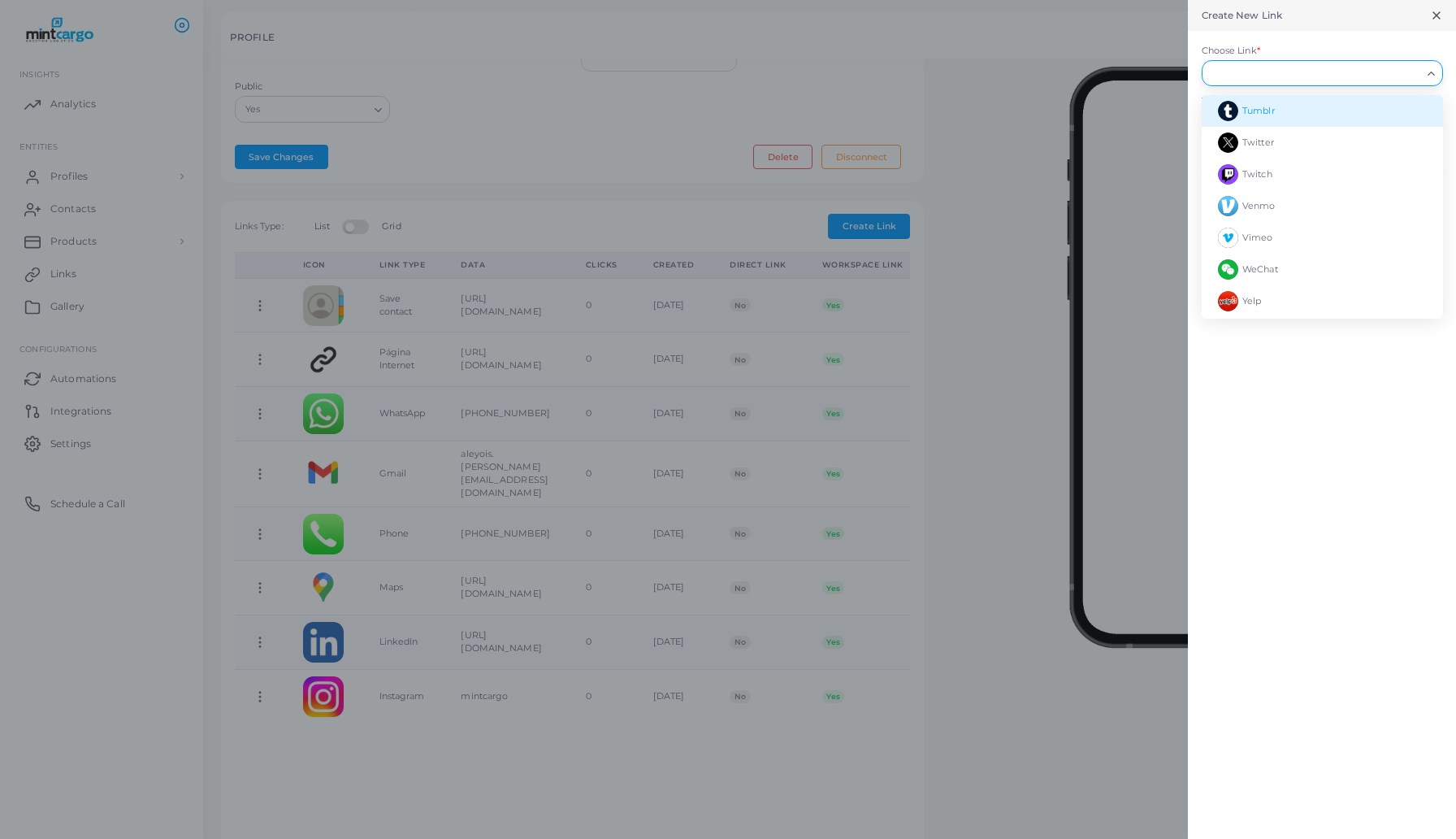
click at [1024, 183] on div at bounding box center [728, 419] width 1456 height 839
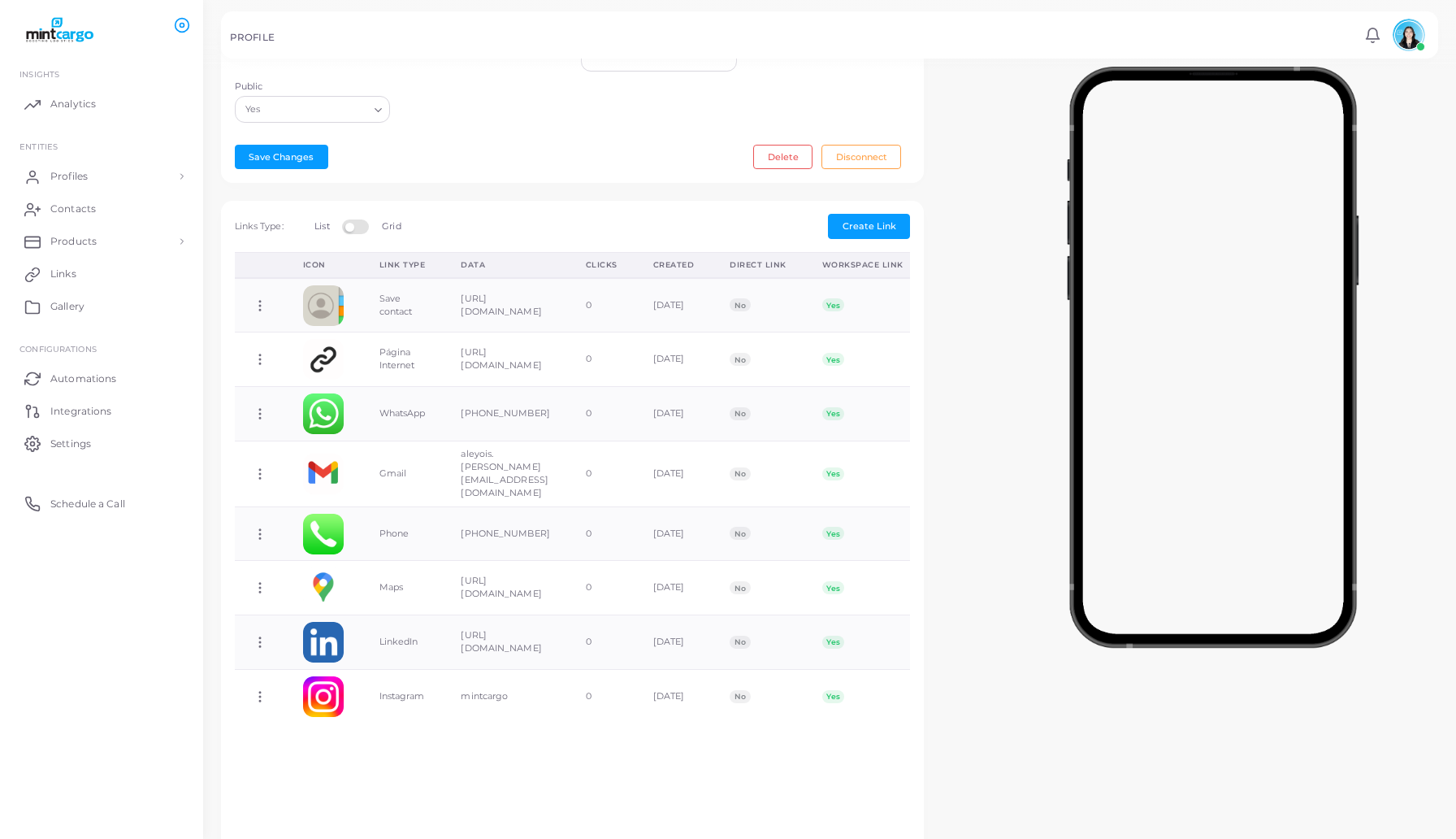
click at [983, 148] on div at bounding box center [1213, 353] width 485 height 569
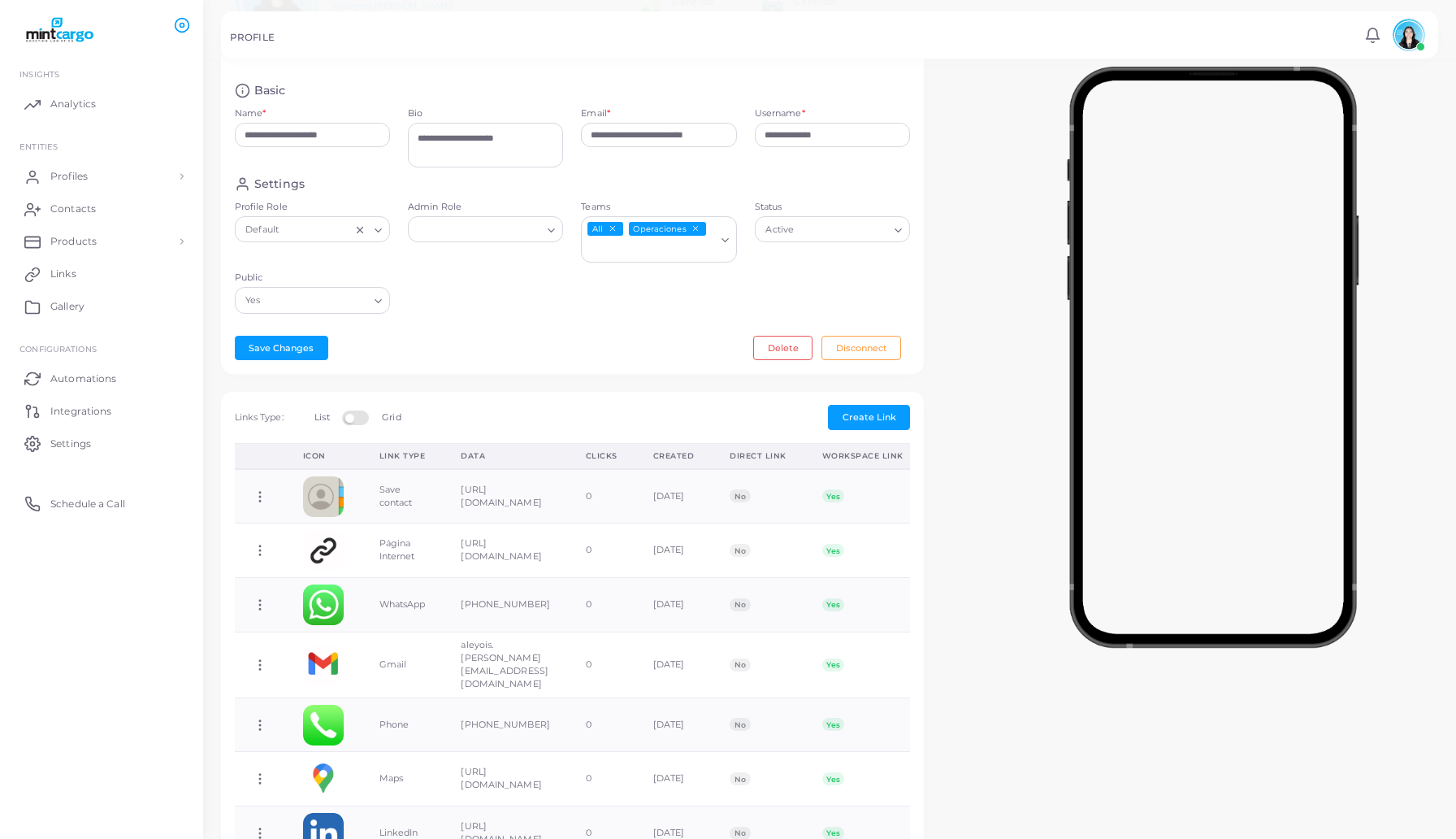
scroll to position [0, 0]
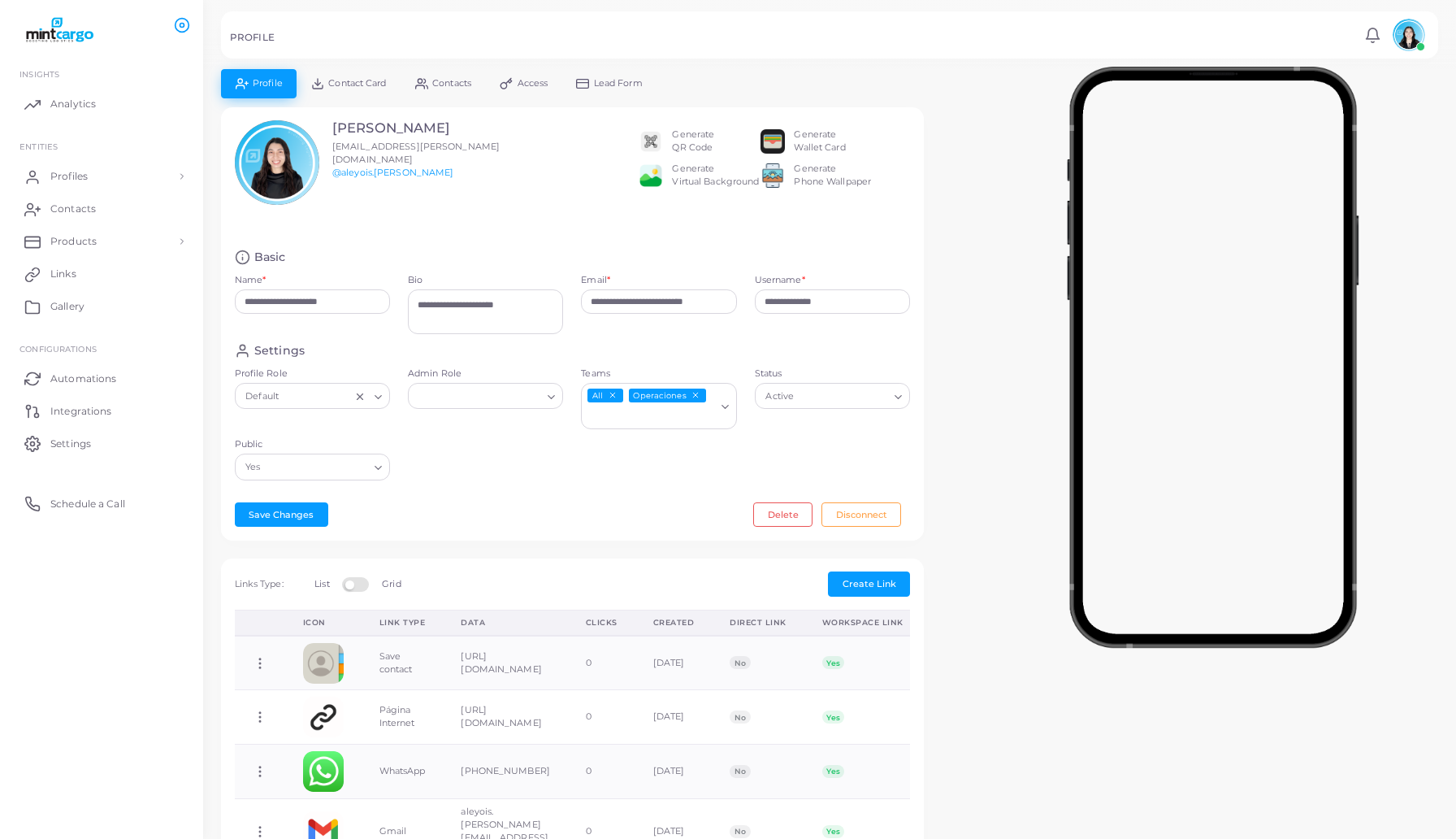
click at [687, 141] on div "Generate QR Code" at bounding box center [692, 141] width 42 height 26
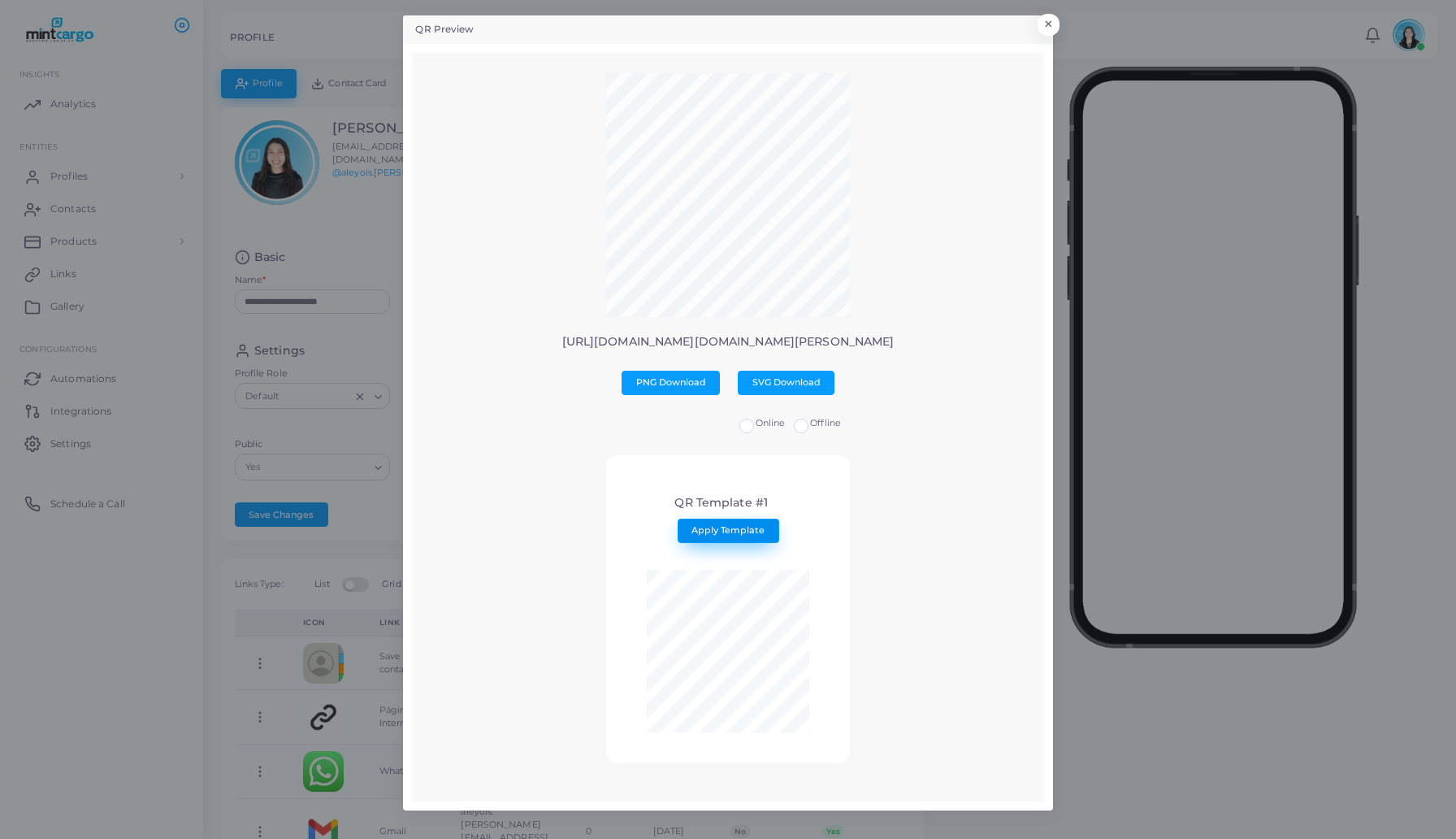
click at [747, 527] on span "Apply Template" at bounding box center [728, 530] width 73 height 12
click at [1049, 24] on button "×" at bounding box center [1046, 29] width 22 height 21
